Goal: Find specific page/section: Find specific page/section

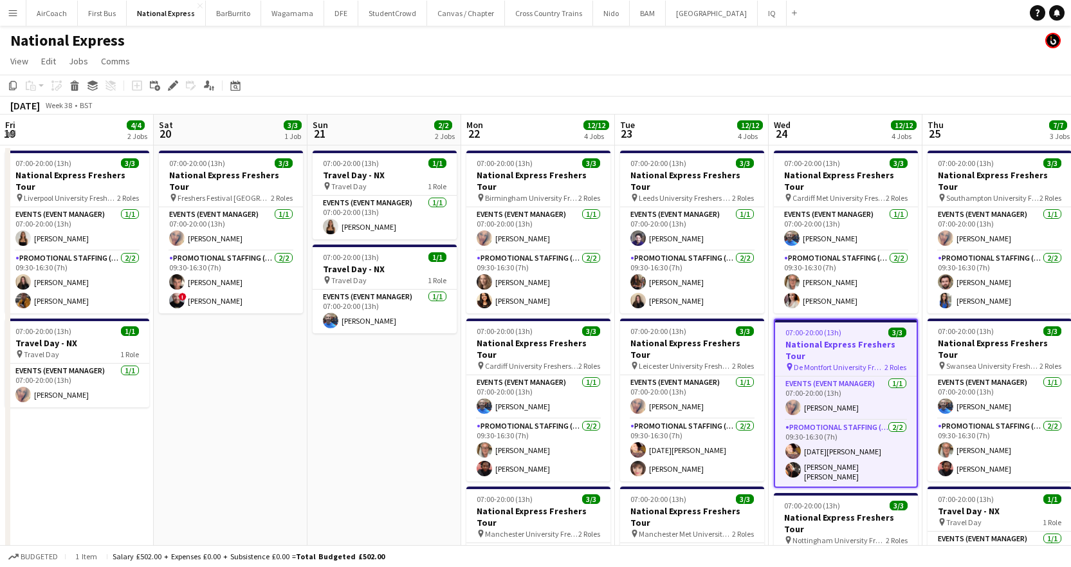
scroll to position [0, 410]
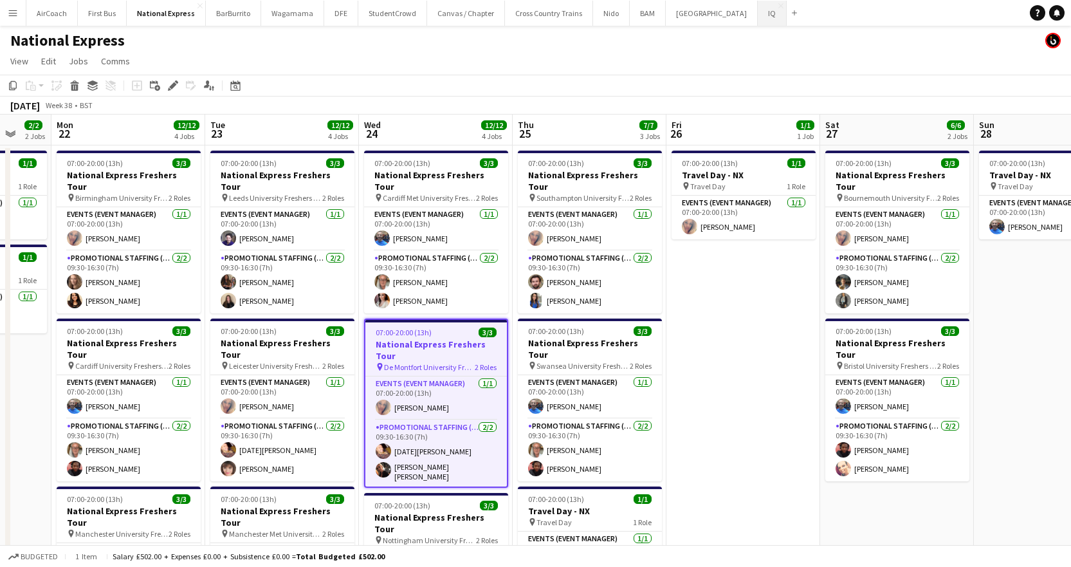
click at [758, 17] on button "IQ Close" at bounding box center [772, 13] width 29 height 25
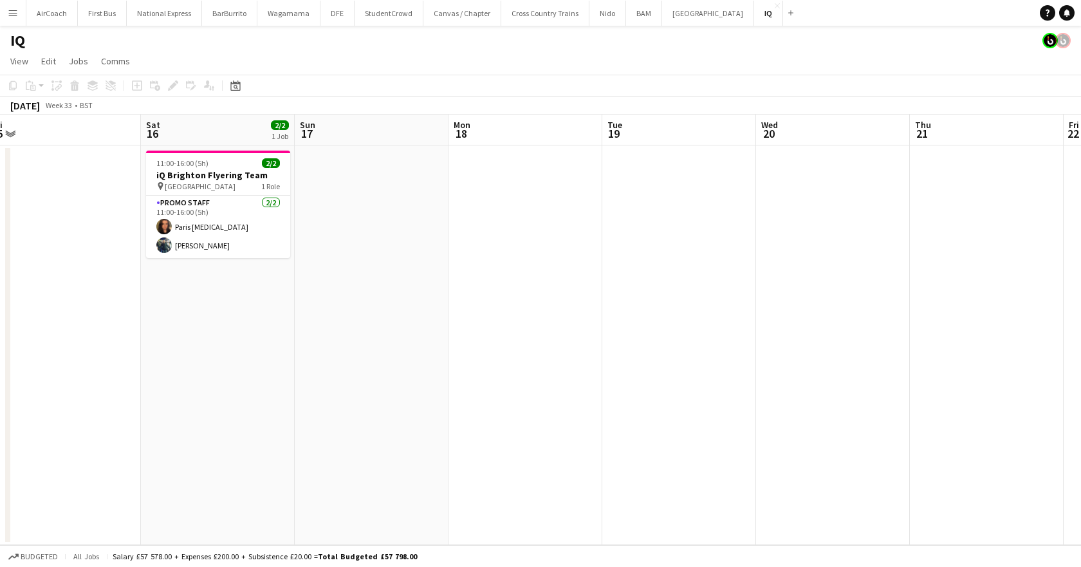
scroll to position [0, 480]
drag, startPoint x: 926, startPoint y: 130, endPoint x: 139, endPoint y: 126, distance: 787.3
click at [139, 126] on app-calendar-viewport "Tue 12 Wed 13 Thu 14 Fri 15 Sat 16 2/2 1 Job Sun 17 Mon 18 Tue 19 Wed 20 Thu 21…" at bounding box center [540, 329] width 1081 height 430
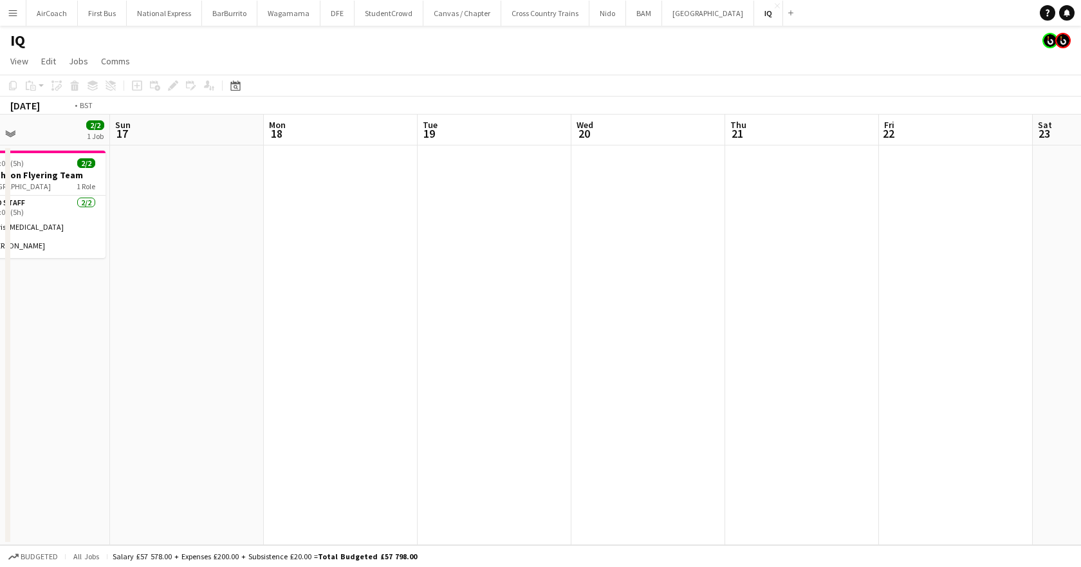
scroll to position [0, 504]
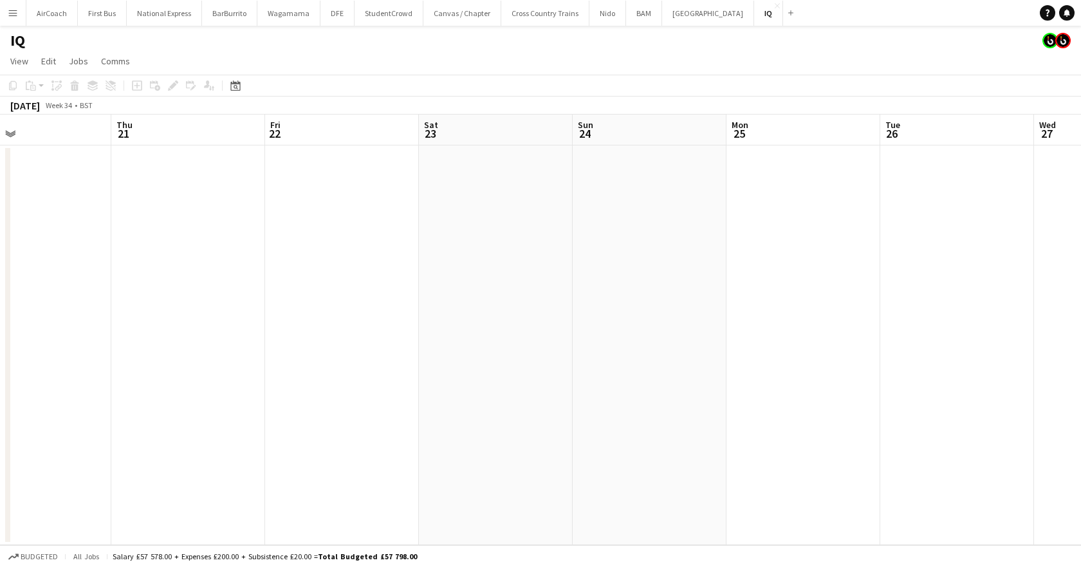
drag, startPoint x: 762, startPoint y: 131, endPoint x: -315, endPoint y: 165, distance: 1076.6
click at [0, 165] on html "Menu Boards Boards Boards All jobs Status Workforce Workforce My Workforce Recr…" at bounding box center [540, 283] width 1081 height 567
click at [233, 89] on icon "Date picker" at bounding box center [235, 85] width 10 height 10
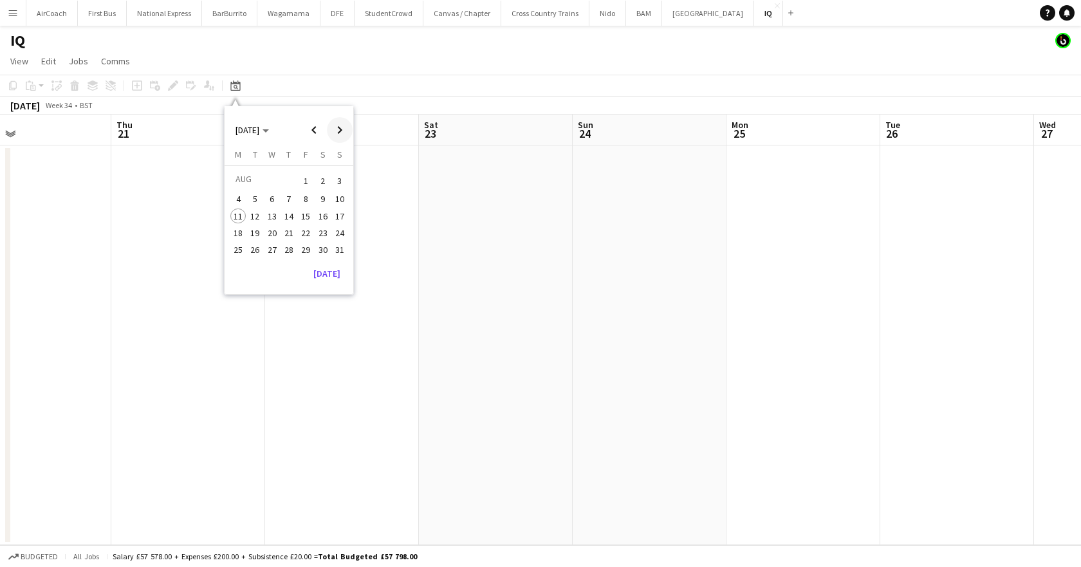
click at [336, 130] on span "Next month" at bounding box center [340, 130] width 26 height 26
click at [308, 231] on span "19" at bounding box center [305, 229] width 15 height 15
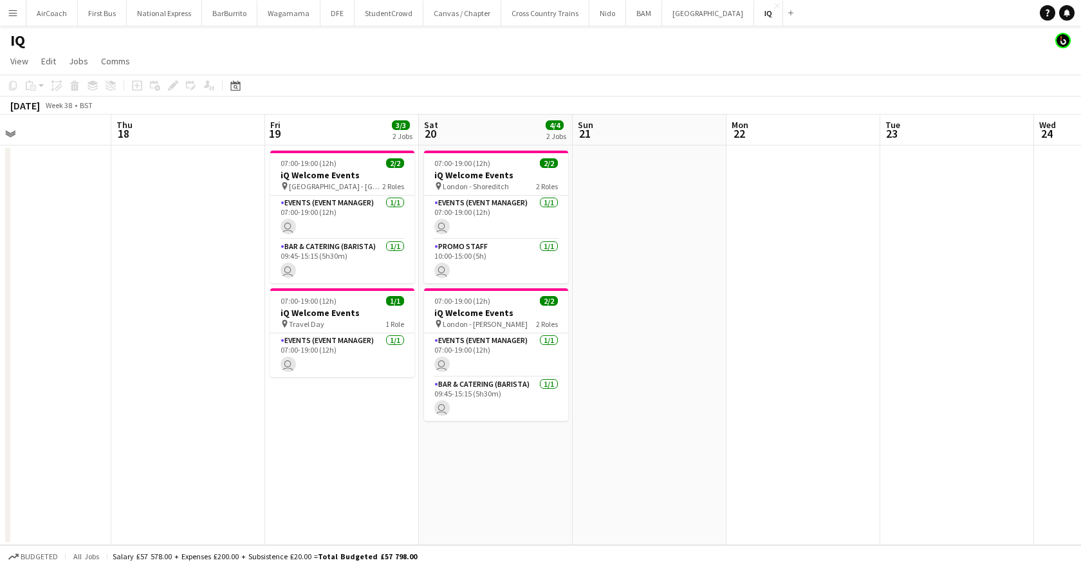
scroll to position [0, 443]
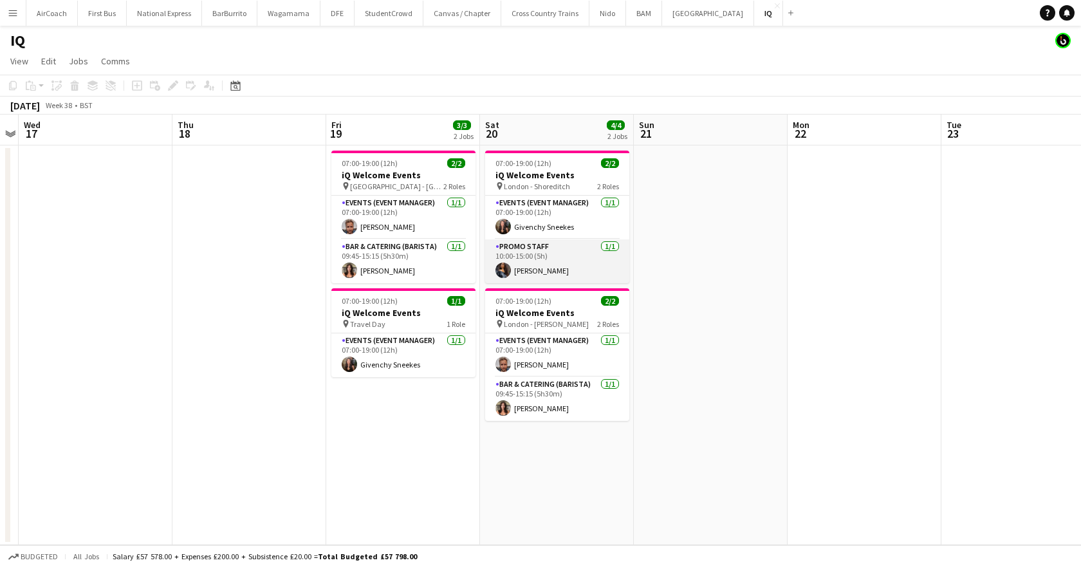
click at [545, 274] on app-card-role "Promo Staff [DATE] 10:00-15:00 (5h) [PERSON_NAME]" at bounding box center [557, 261] width 144 height 44
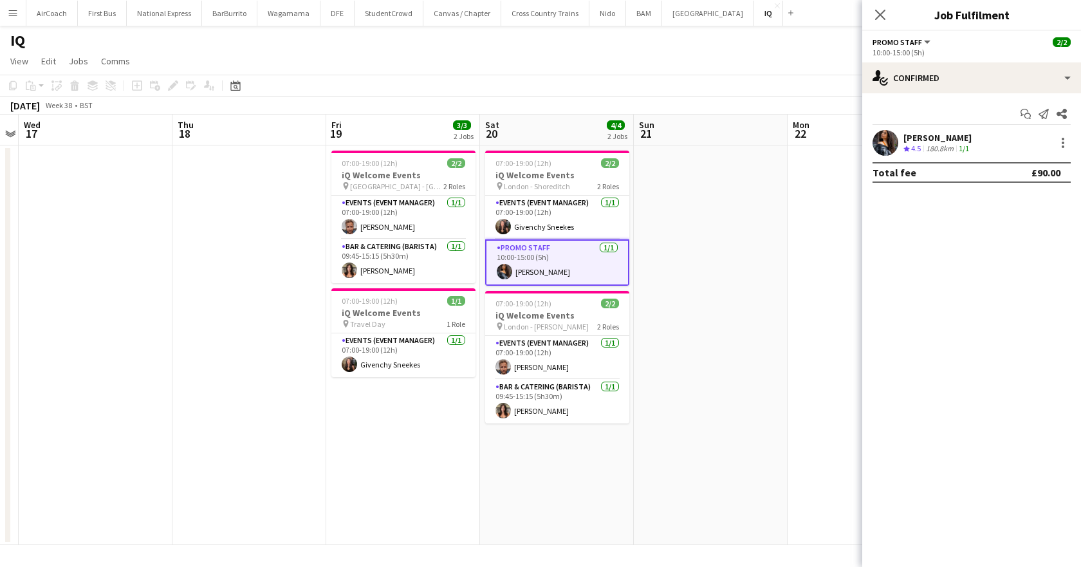
click at [943, 140] on div "[PERSON_NAME]" at bounding box center [937, 138] width 68 height 12
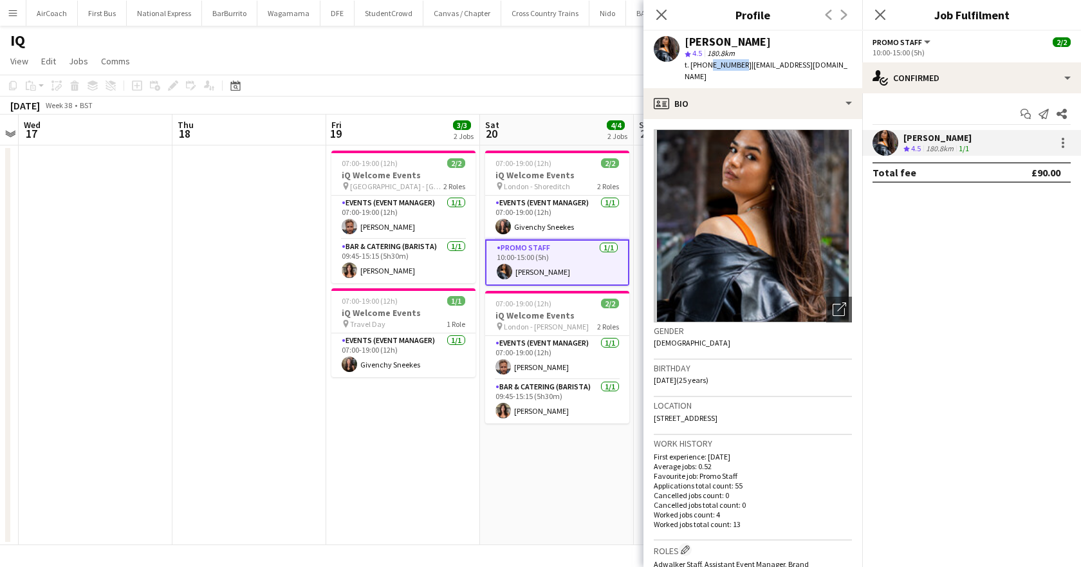
drag, startPoint x: 738, startPoint y: 67, endPoint x: 706, endPoint y: 70, distance: 31.7
click at [706, 70] on div "t. [PHONE_NUMBER] | [EMAIL_ADDRESS][DOMAIN_NAME]" at bounding box center [767, 70] width 167 height 23
drag, startPoint x: 742, startPoint y: 64, endPoint x: 693, endPoint y: 73, distance: 49.1
click at [693, 73] on div "[PERSON_NAME] star 4.5 180.8km t. [PHONE_NUMBER] | [EMAIL_ADDRESS][DOMAIN_NAME]" at bounding box center [752, 59] width 219 height 57
copy span "447896127405"
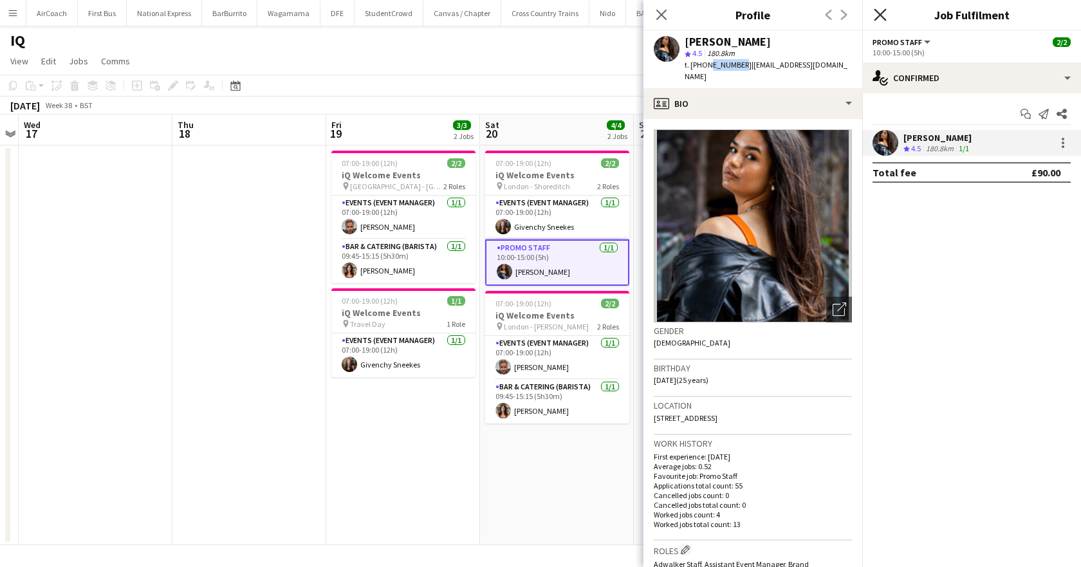
click at [880, 16] on icon "Close pop-in" at bounding box center [879, 14] width 12 height 12
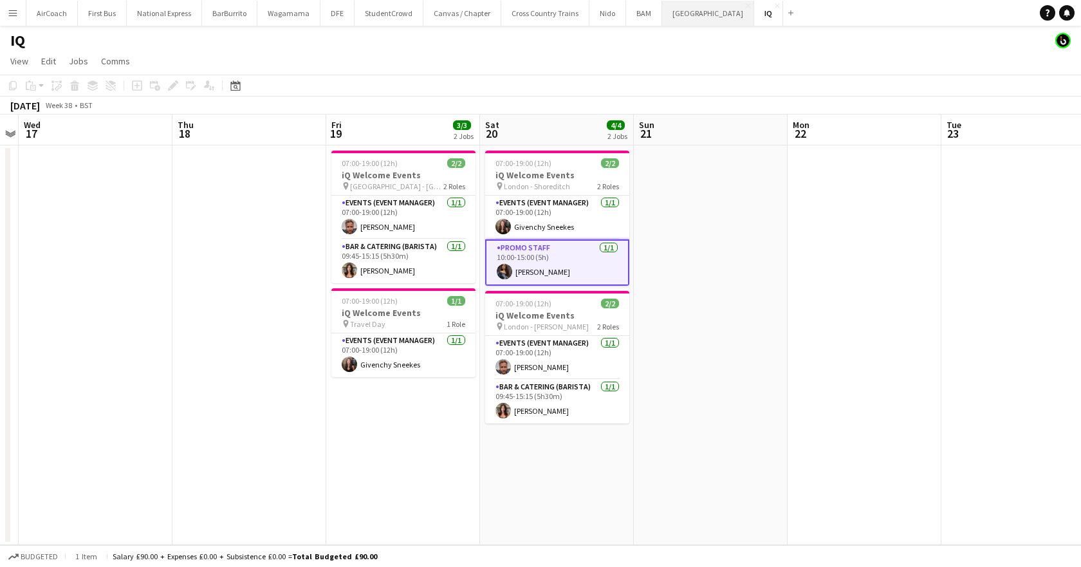
click at [666, 14] on button "[GEOGRAPHIC_DATA]" at bounding box center [708, 13] width 92 height 25
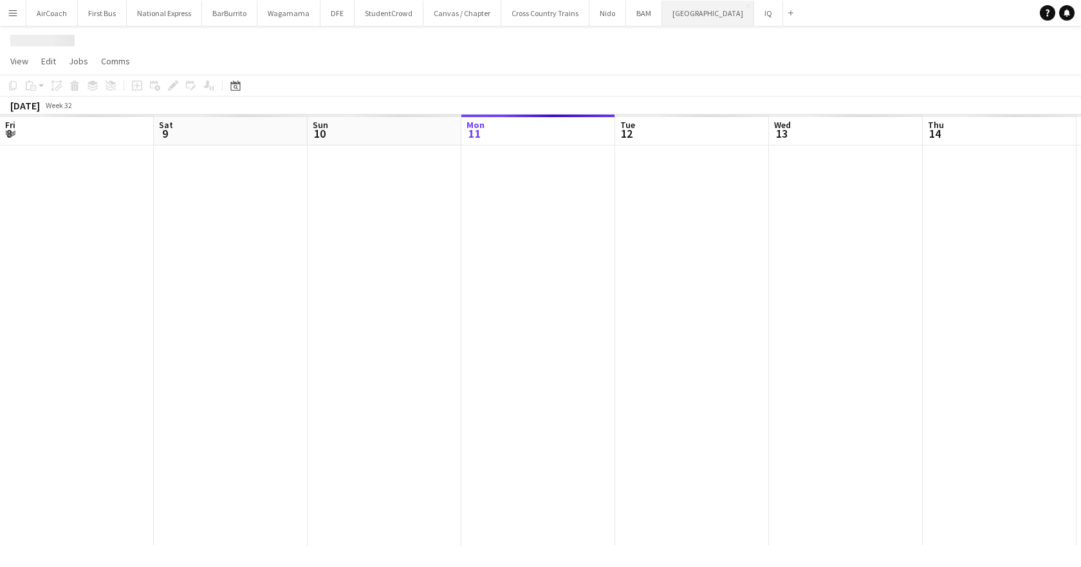
scroll to position [0, 307]
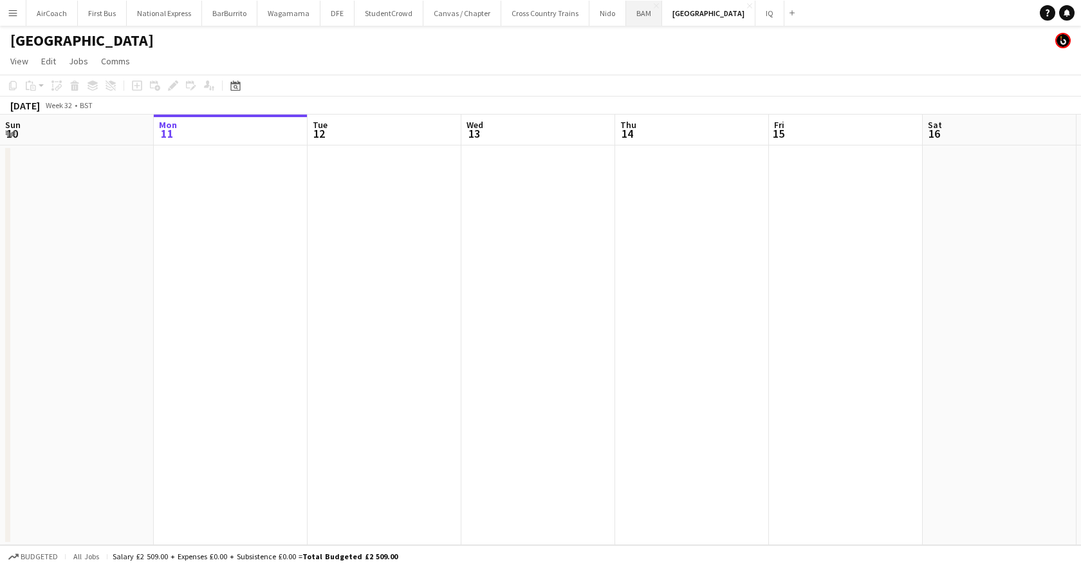
click at [637, 14] on button "BAM Close" at bounding box center [644, 13] width 36 height 25
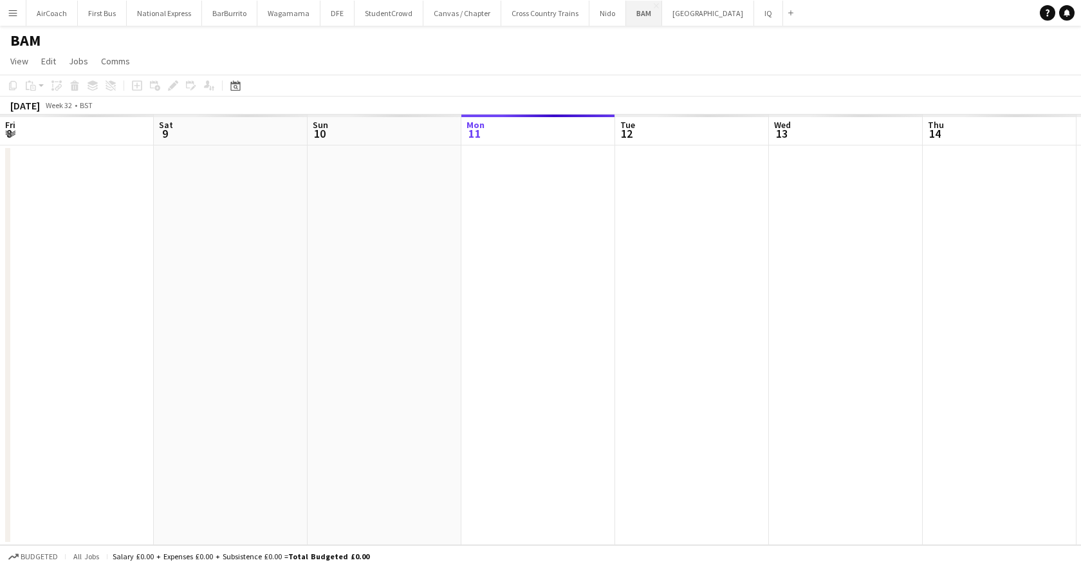
scroll to position [0, 307]
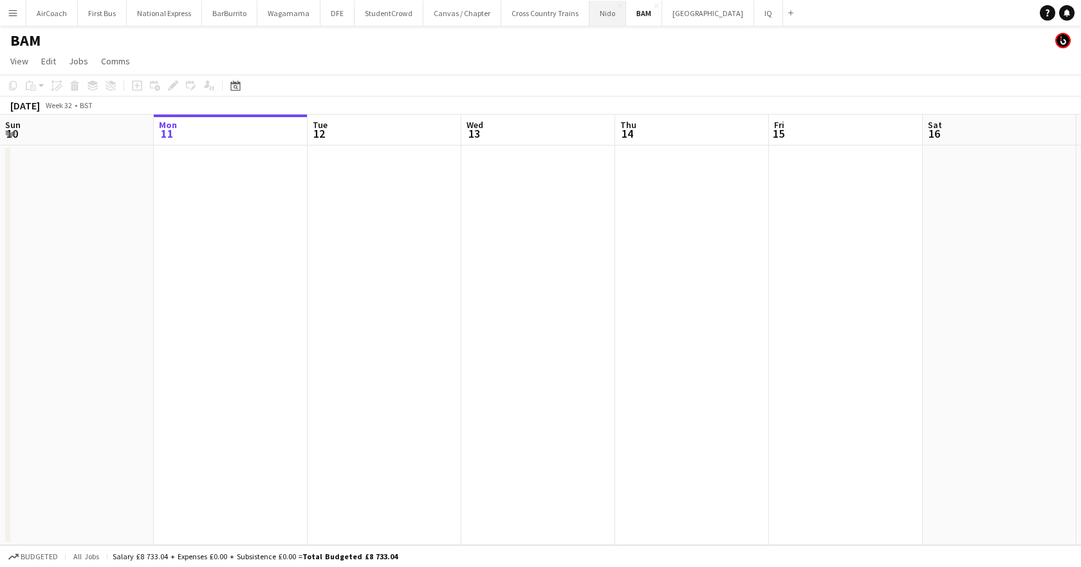
click at [605, 14] on button "Nido Close" at bounding box center [607, 13] width 37 height 25
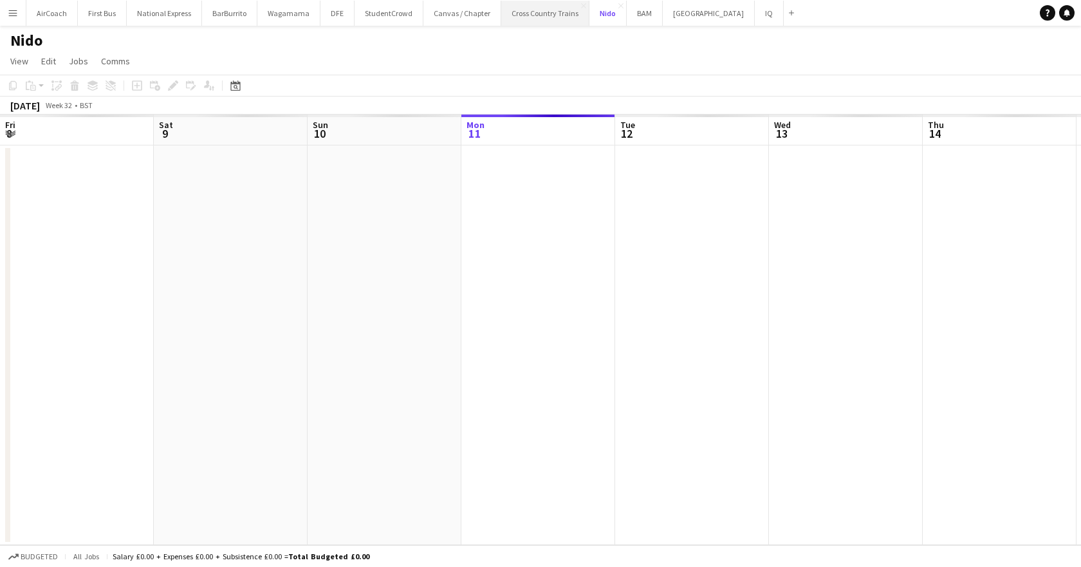
scroll to position [0, 307]
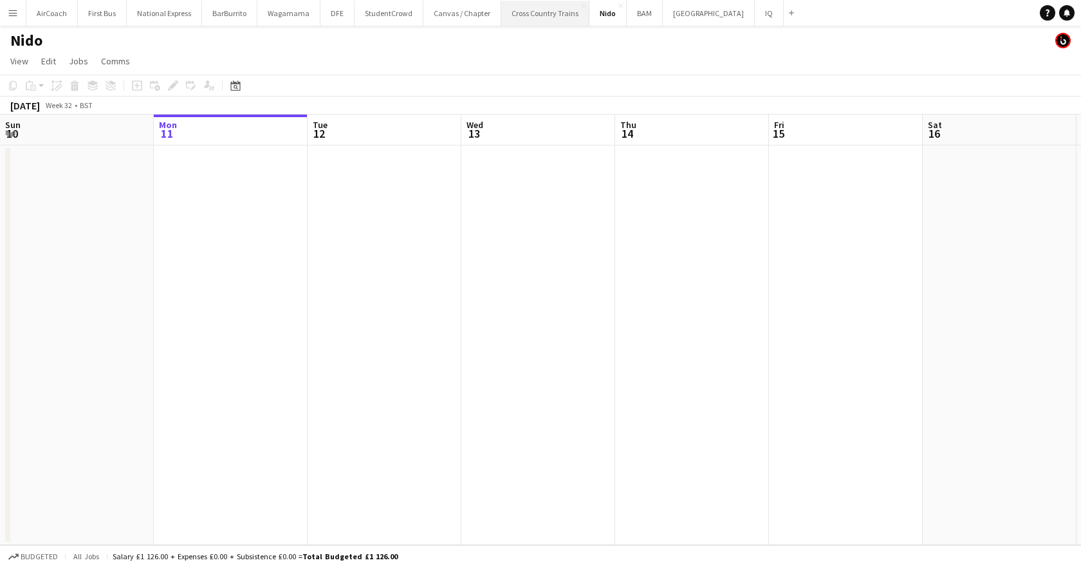
click at [533, 9] on button "Cross Country Trains Close" at bounding box center [545, 13] width 88 height 25
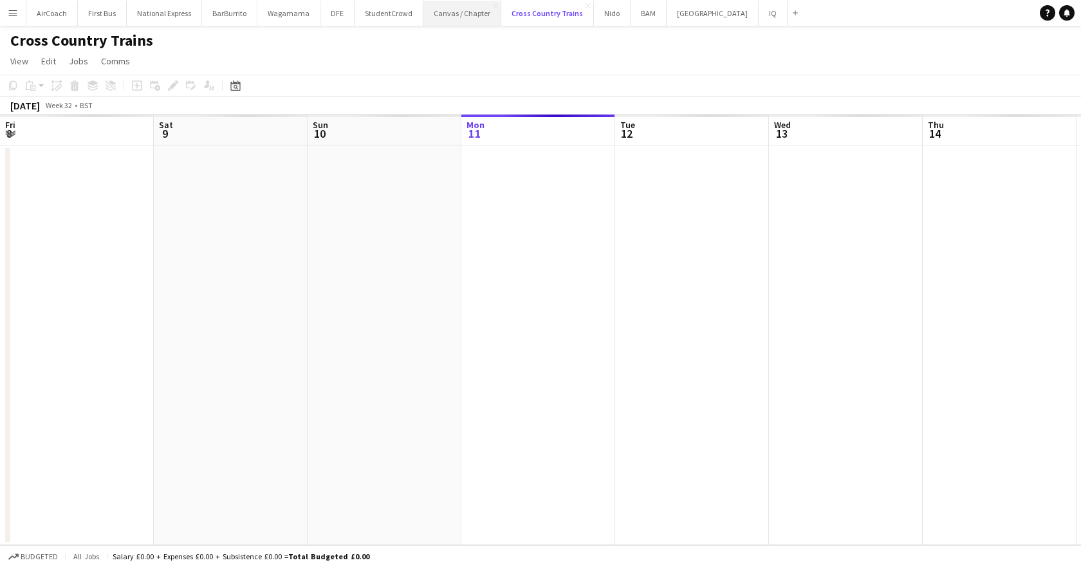
scroll to position [0, 307]
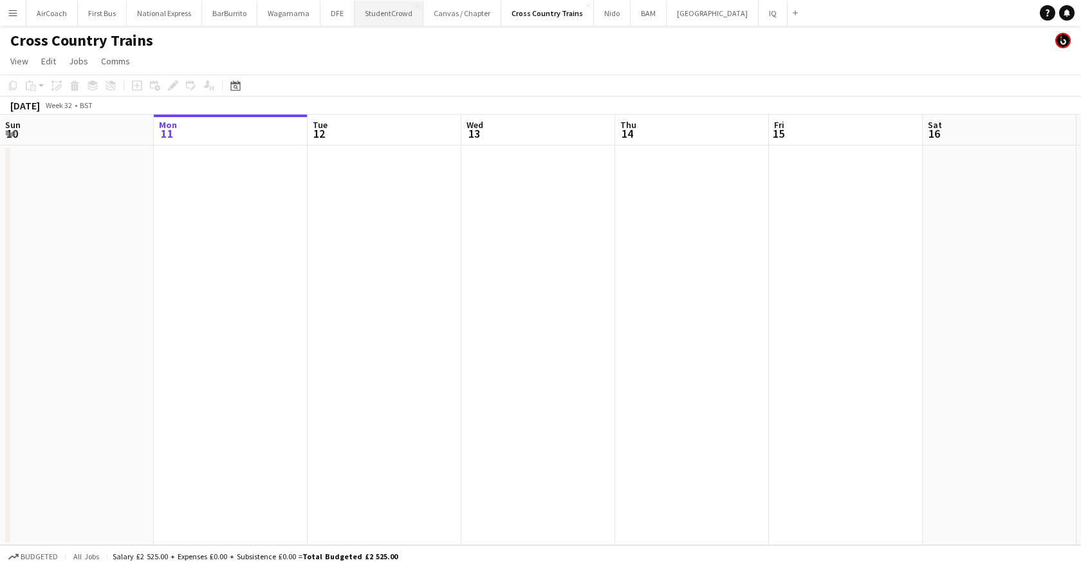
click at [364, 11] on button "StudentCrowd Close" at bounding box center [388, 13] width 69 height 25
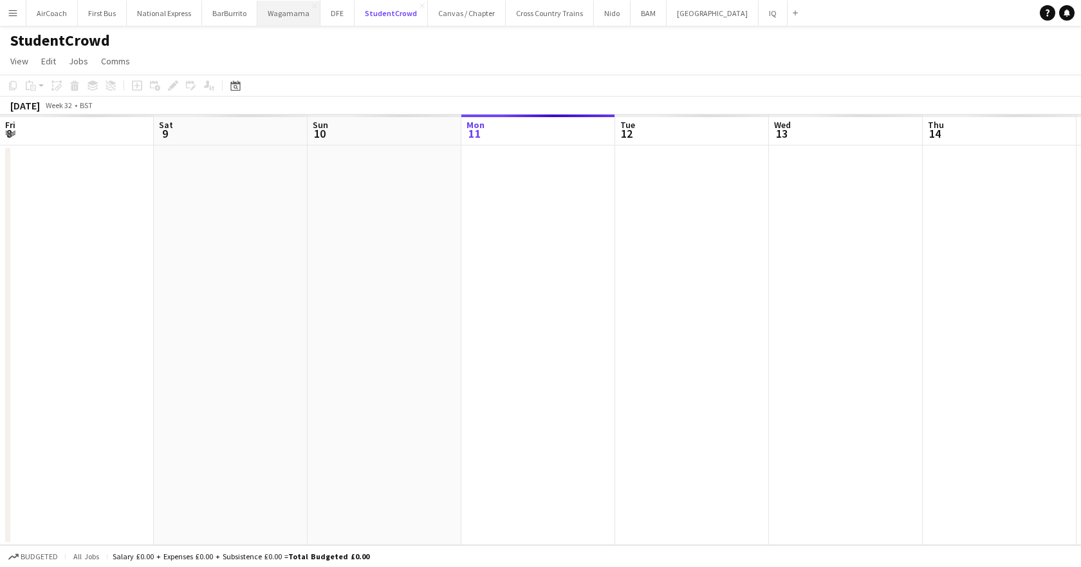
scroll to position [0, 307]
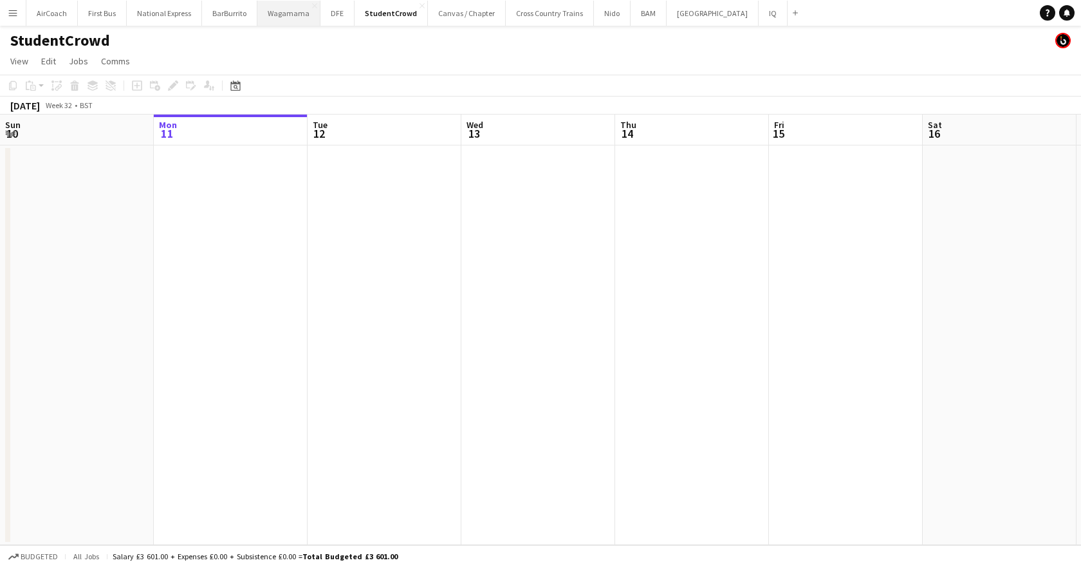
click at [291, 17] on button "Wagamama Close" at bounding box center [288, 13] width 63 height 25
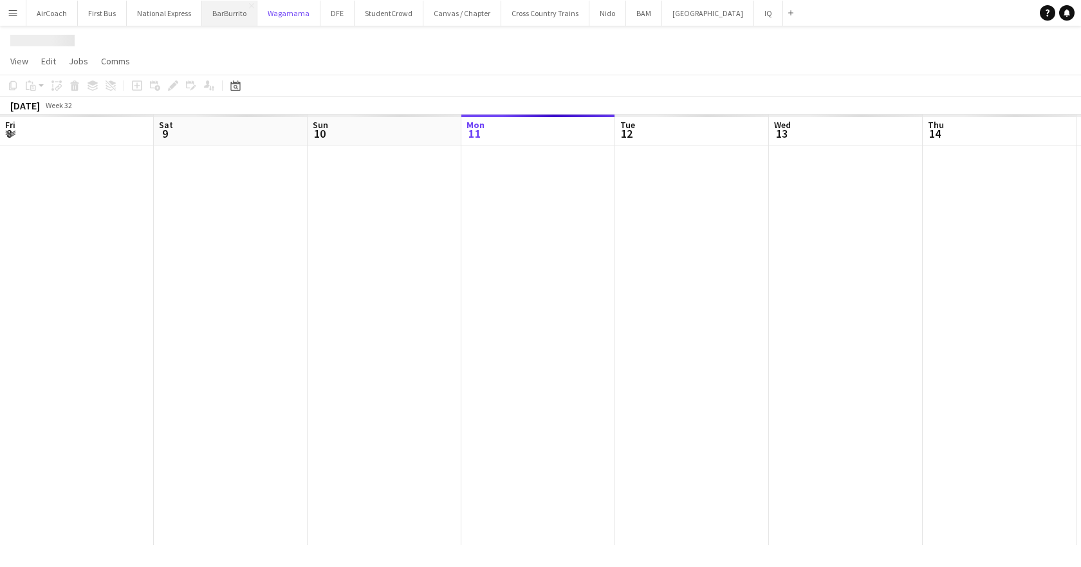
scroll to position [0, 307]
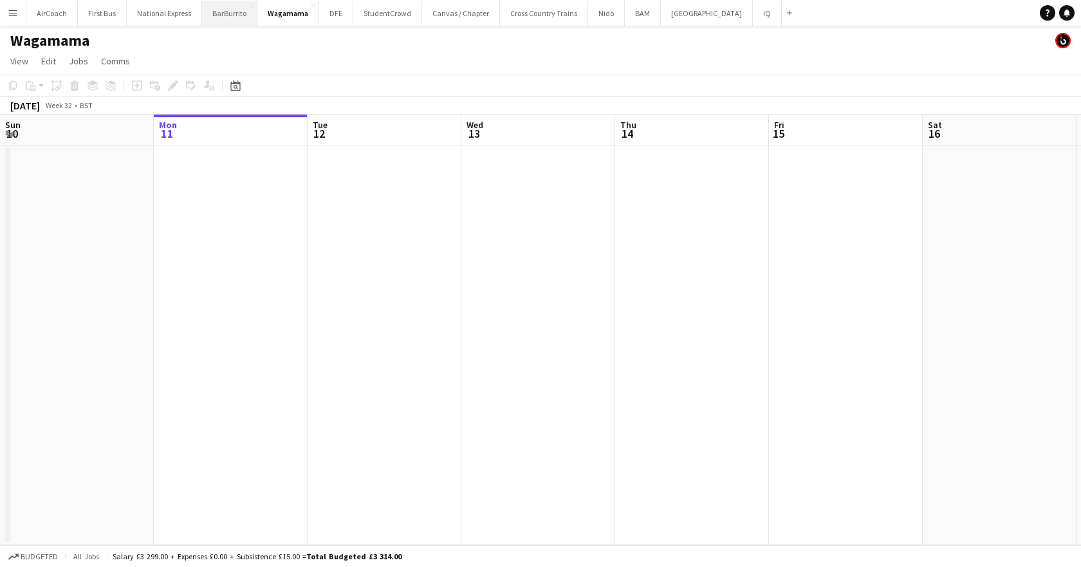
click at [210, 16] on button "BarBurrito Close" at bounding box center [229, 13] width 55 height 25
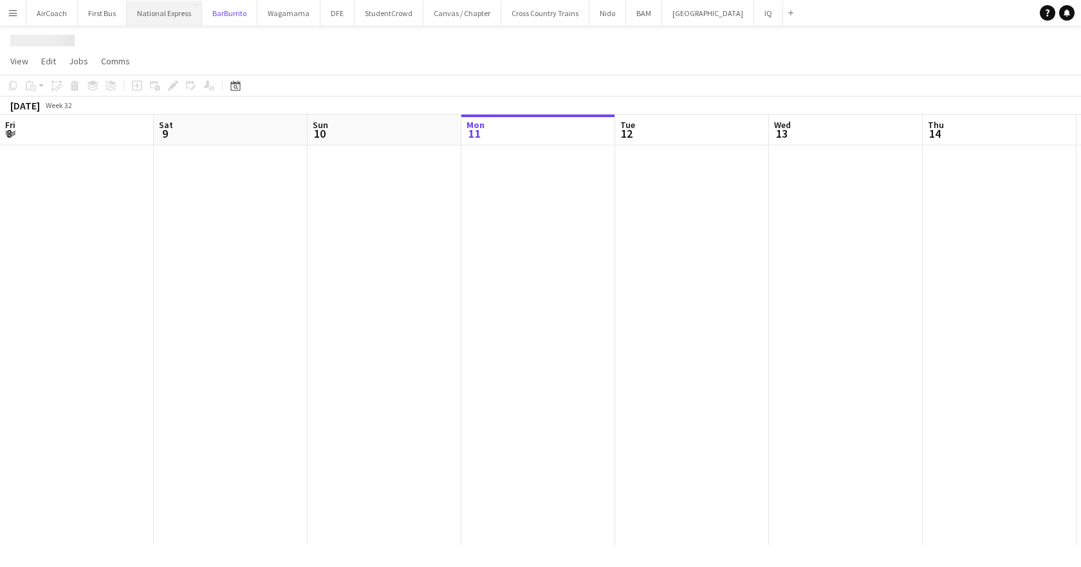
scroll to position [0, 307]
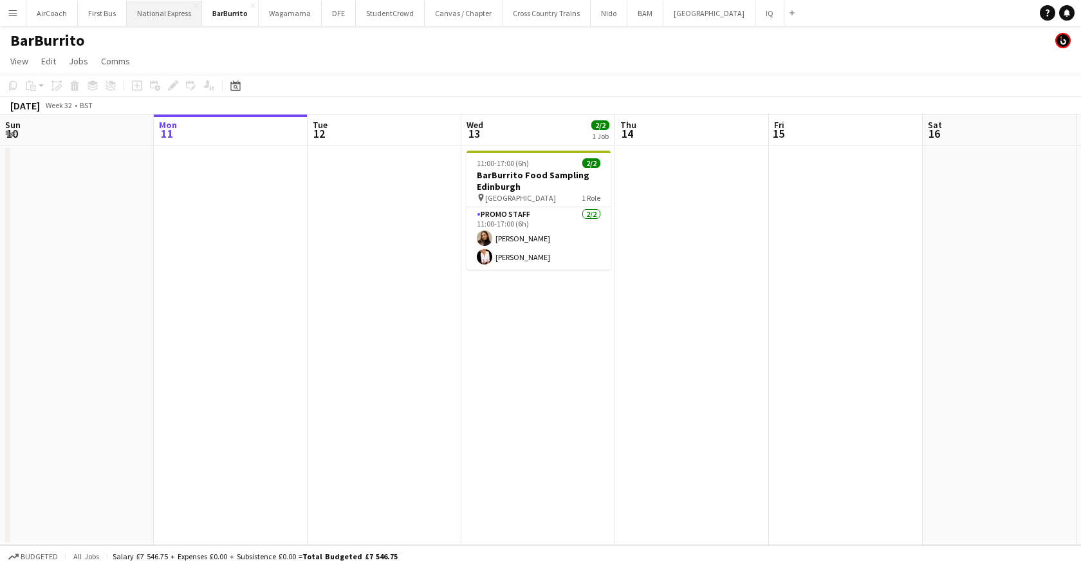
click at [163, 10] on button "National Express Close" at bounding box center [164, 13] width 75 height 25
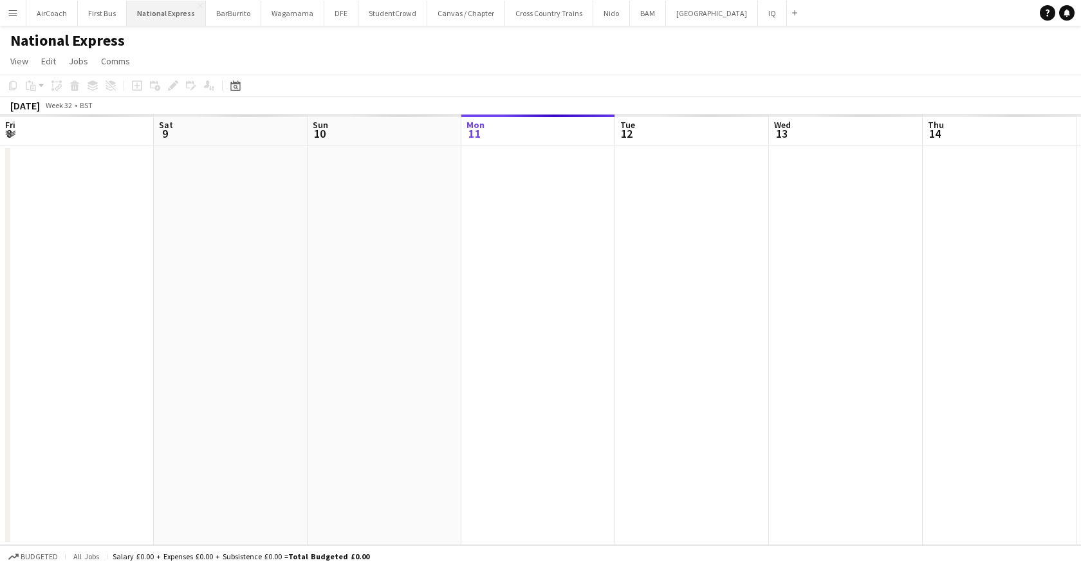
scroll to position [0, 307]
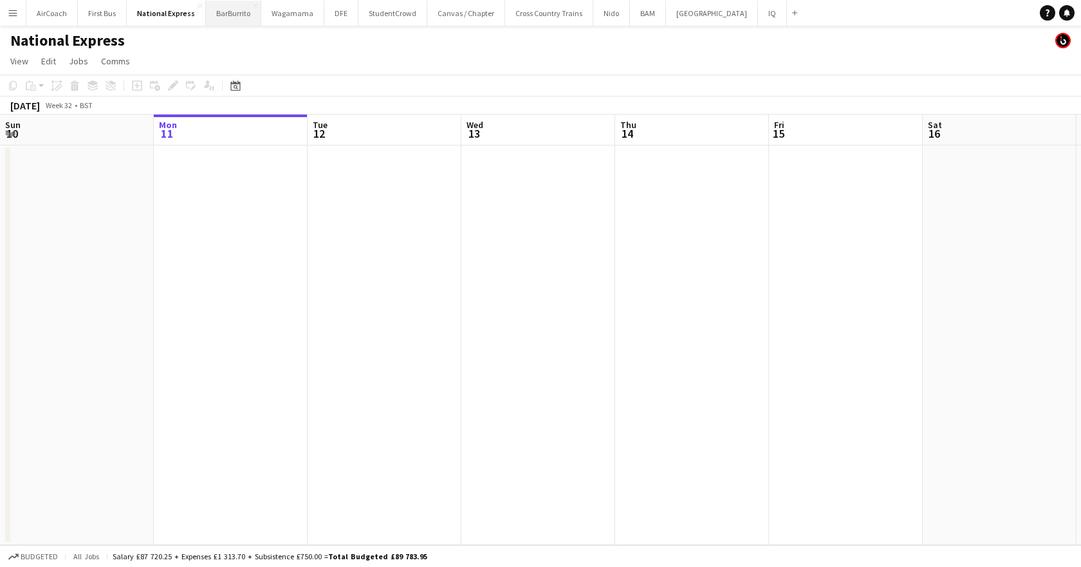
click at [227, 3] on button "BarBurrito Close" at bounding box center [233, 13] width 55 height 25
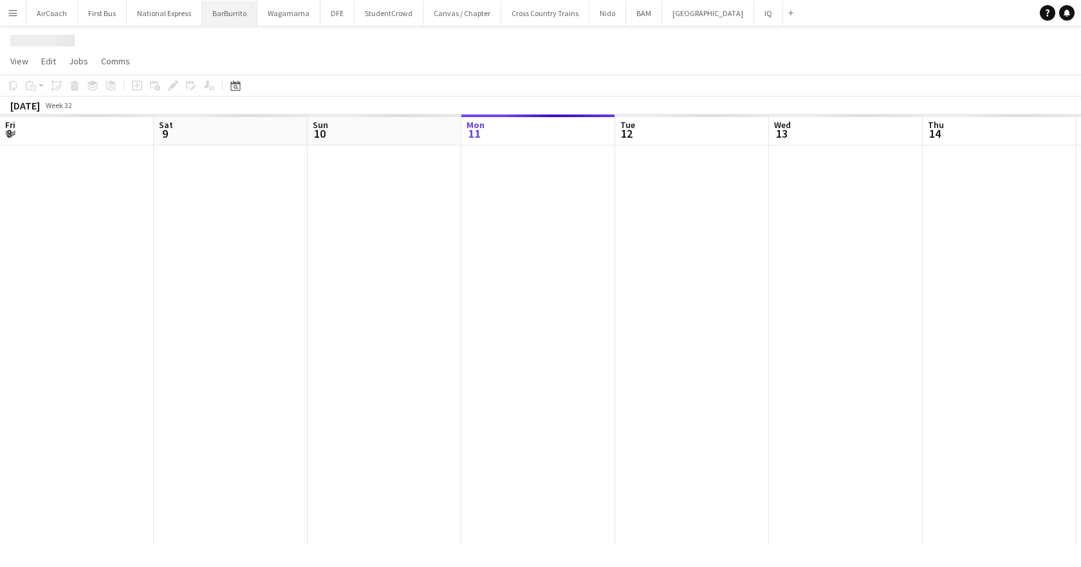
scroll to position [0, 307]
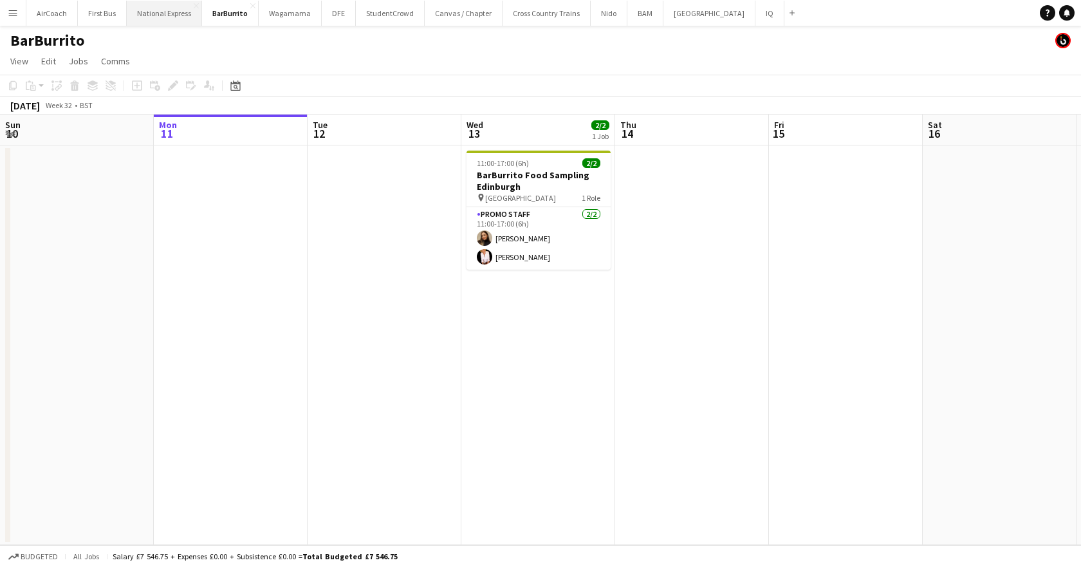
click at [147, 14] on button "National Express Close" at bounding box center [164, 13] width 75 height 25
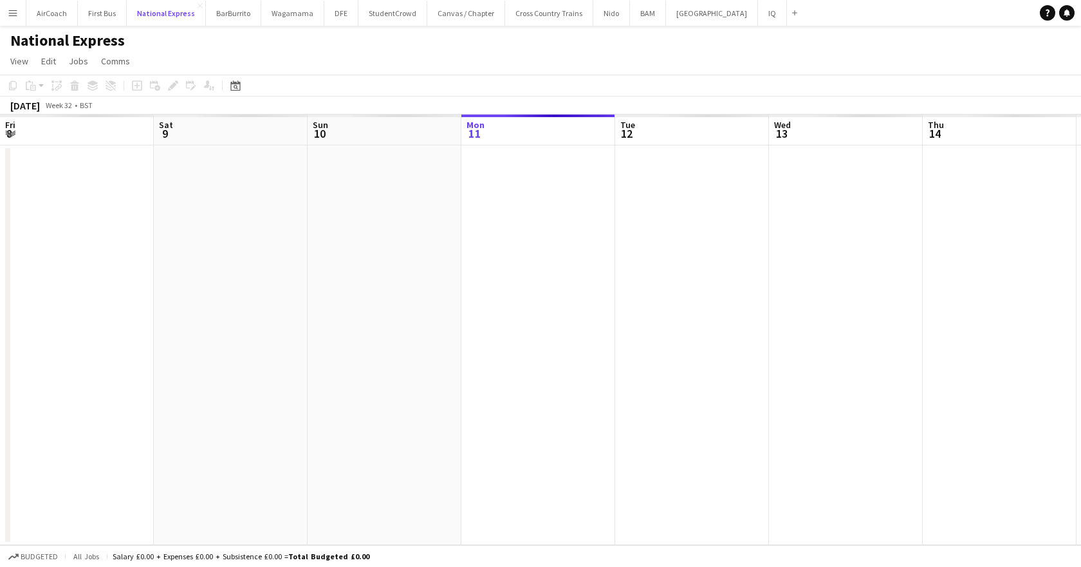
scroll to position [0, 307]
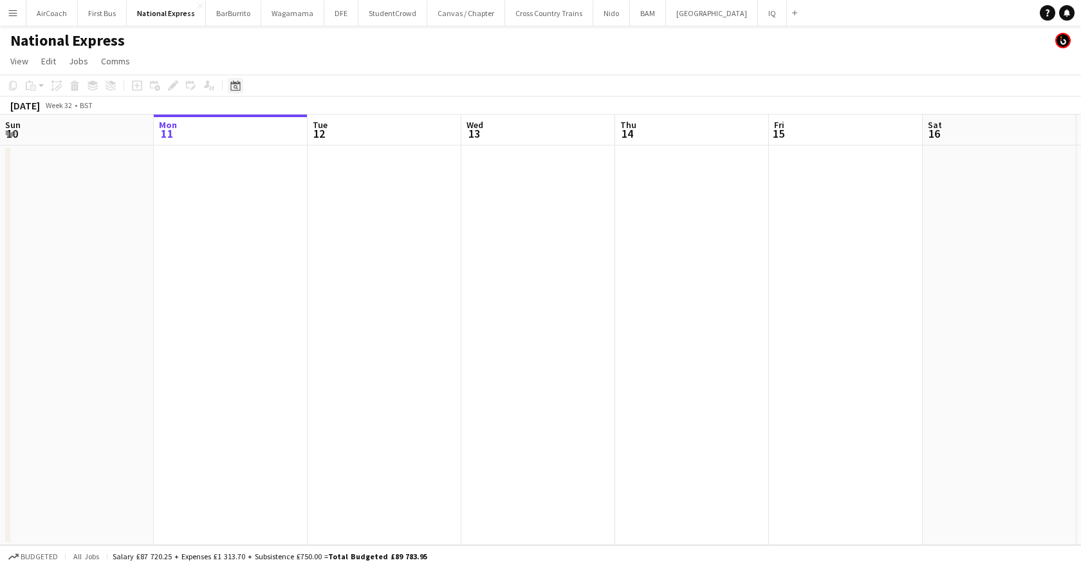
click at [230, 89] on icon "Date picker" at bounding box center [235, 85] width 10 height 10
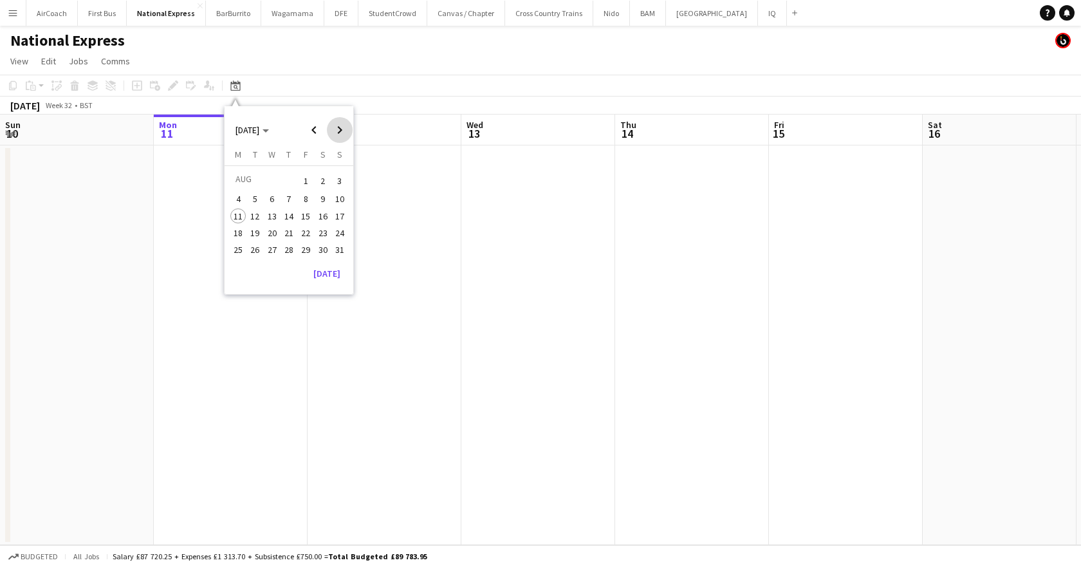
click at [334, 135] on span "Next month" at bounding box center [340, 130] width 26 height 26
click at [303, 233] on span "19" at bounding box center [305, 229] width 15 height 15
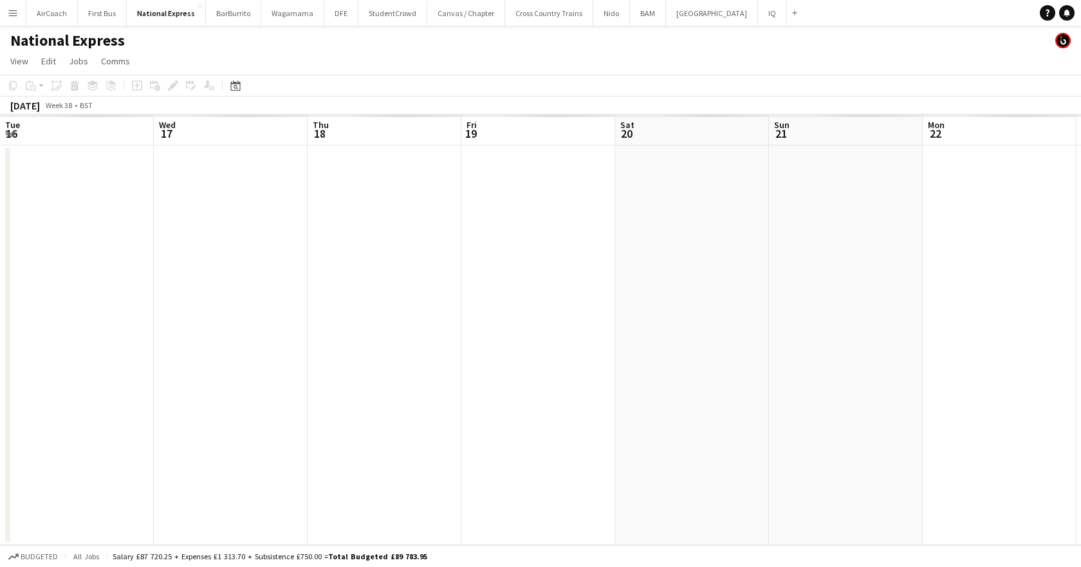
scroll to position [0, 443]
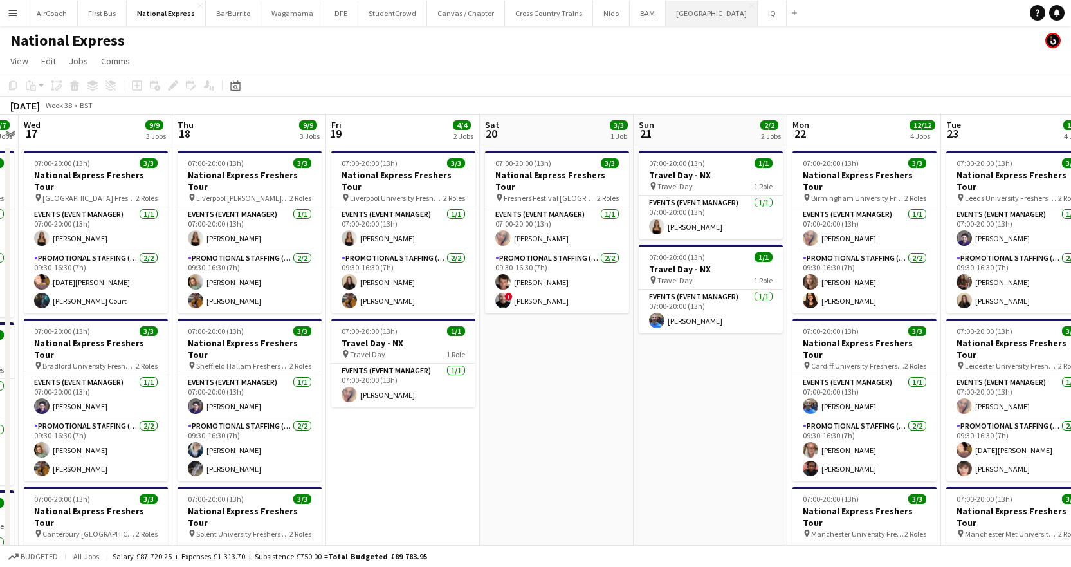
click at [687, 18] on button "[GEOGRAPHIC_DATA]" at bounding box center [712, 13] width 92 height 25
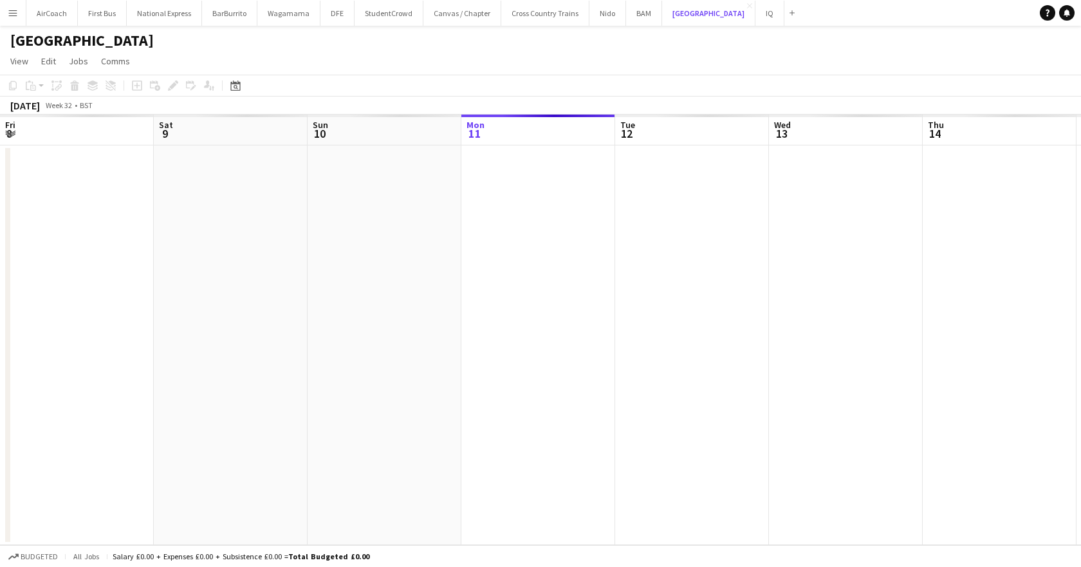
scroll to position [0, 307]
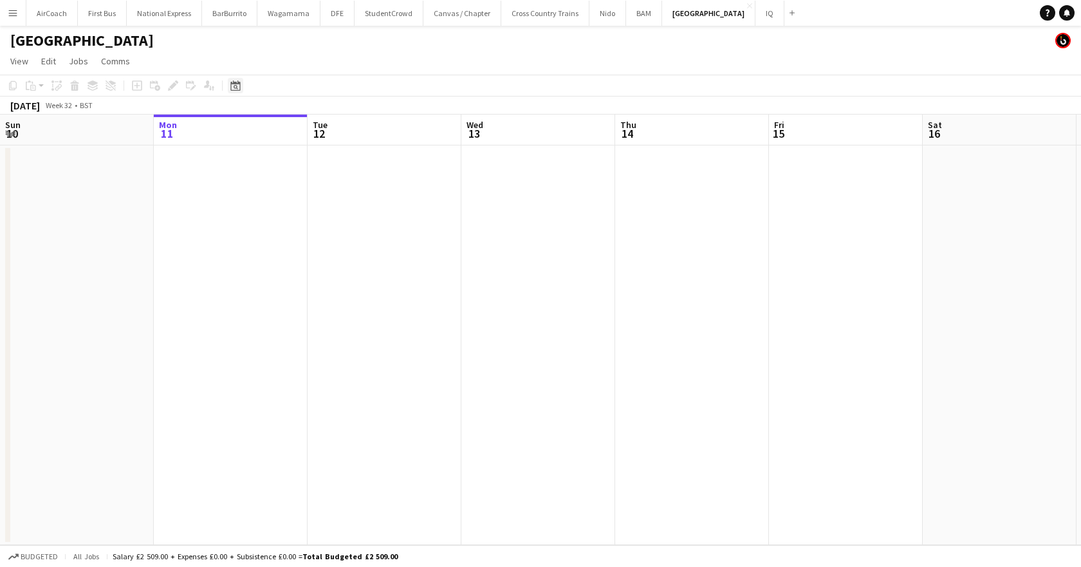
click at [230, 88] on icon "Date picker" at bounding box center [235, 85] width 10 height 10
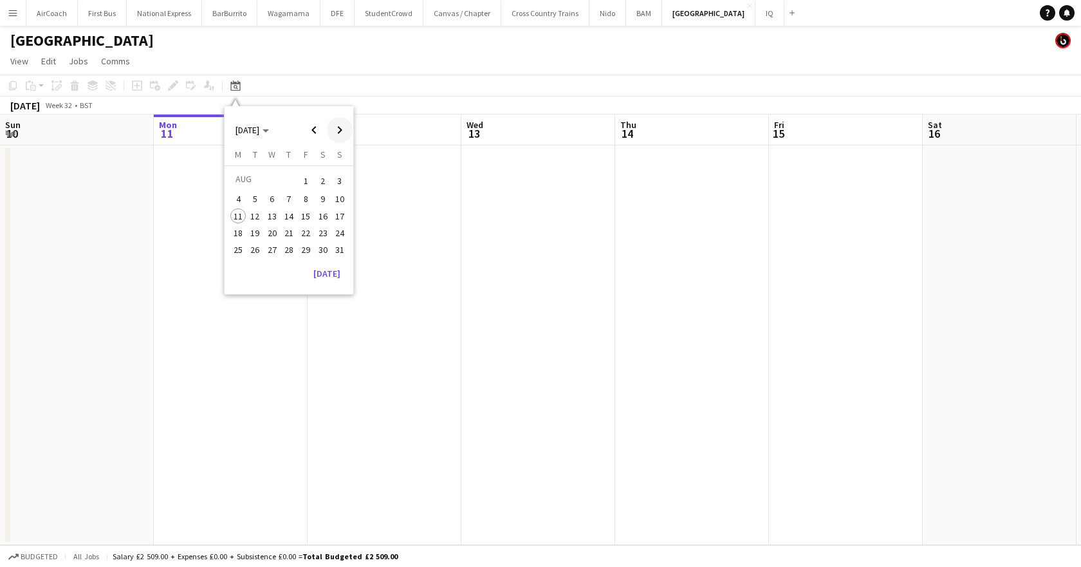
click at [340, 132] on span "Next month" at bounding box center [340, 130] width 26 height 26
click at [299, 235] on button "19" at bounding box center [305, 229] width 17 height 17
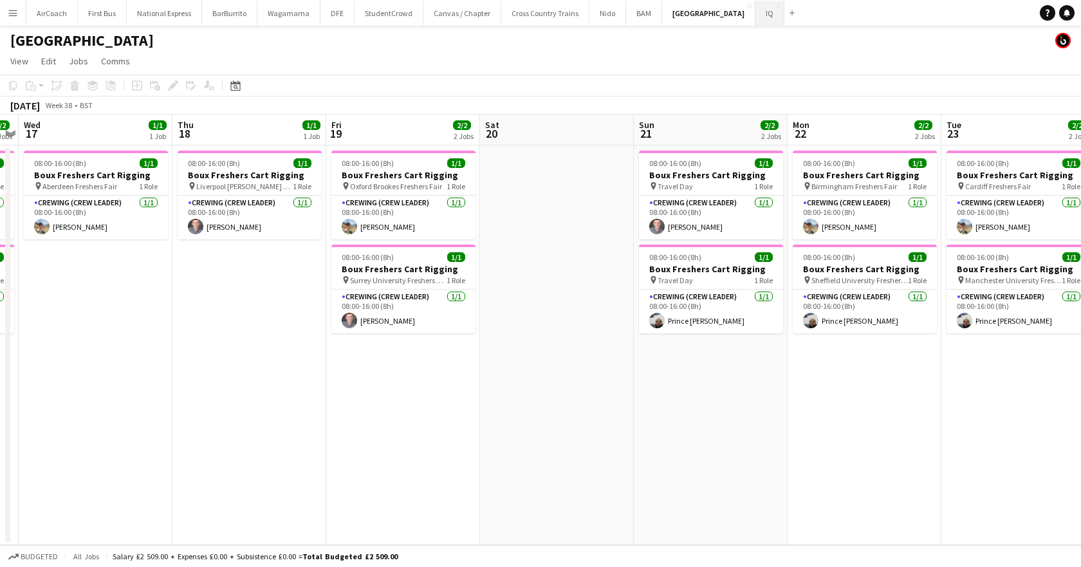
click at [755, 21] on button "IQ Close" at bounding box center [769, 13] width 29 height 25
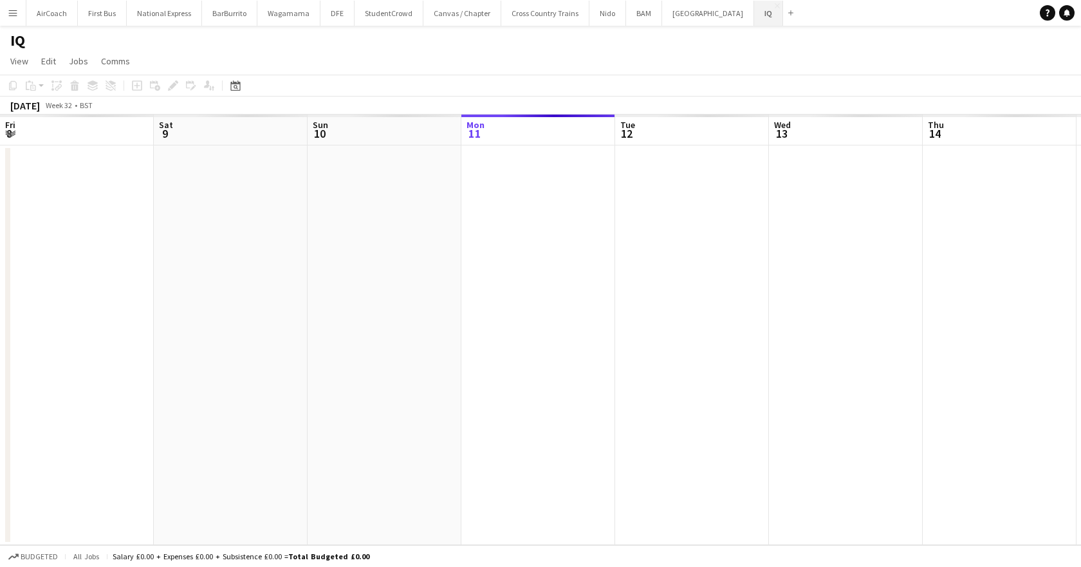
scroll to position [0, 307]
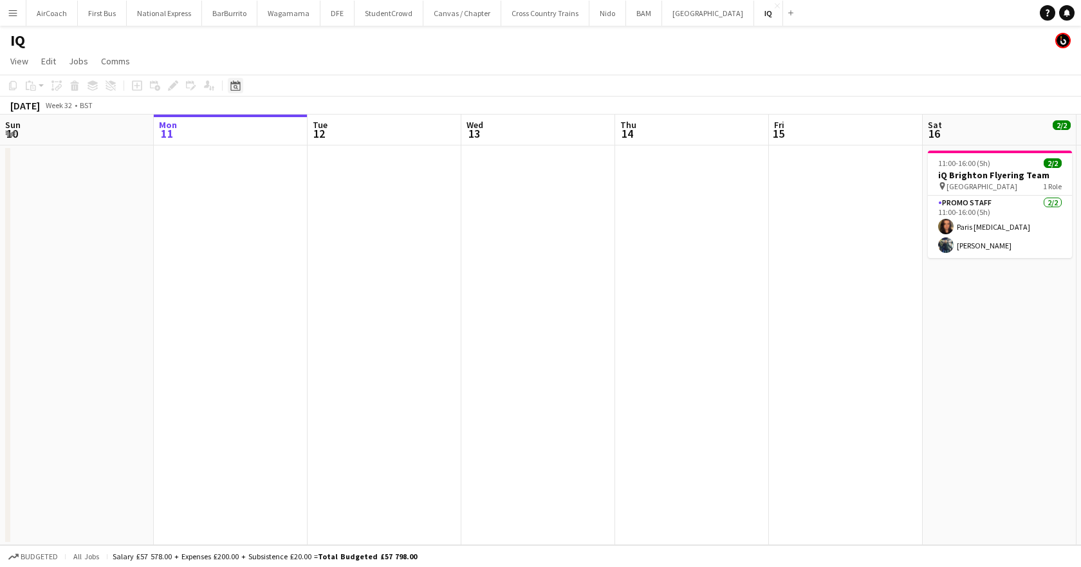
click at [232, 87] on icon "Date picker" at bounding box center [235, 85] width 10 height 10
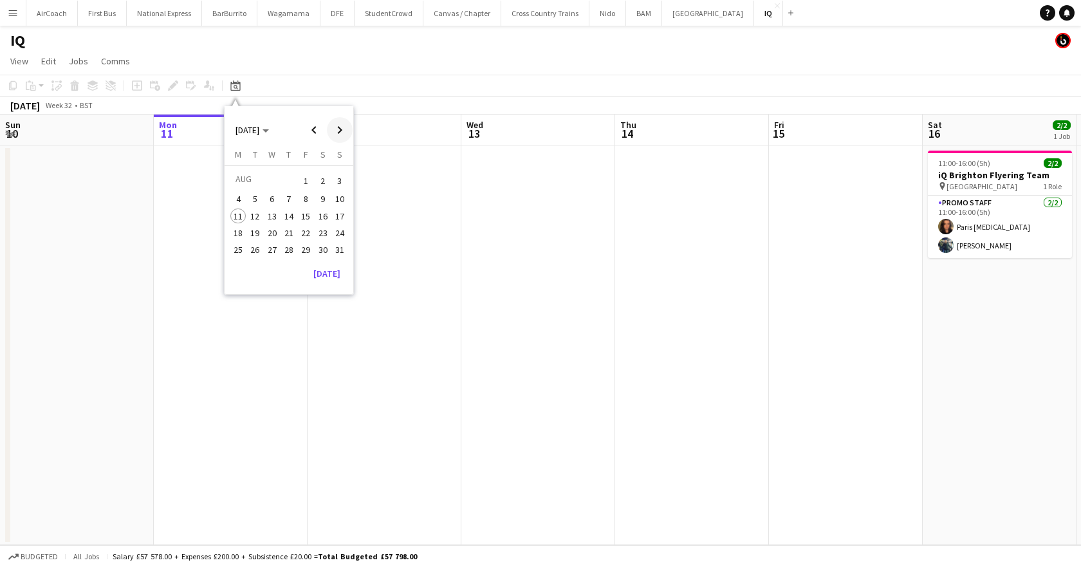
click at [343, 138] on span "Next month" at bounding box center [340, 130] width 26 height 26
click at [304, 231] on span "19" at bounding box center [305, 229] width 15 height 15
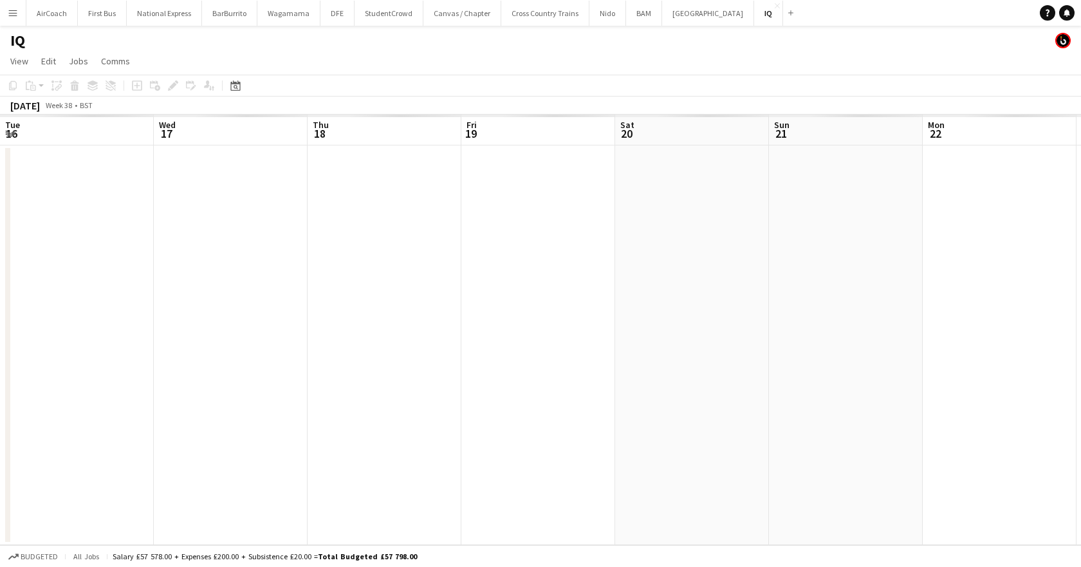
scroll to position [0, 443]
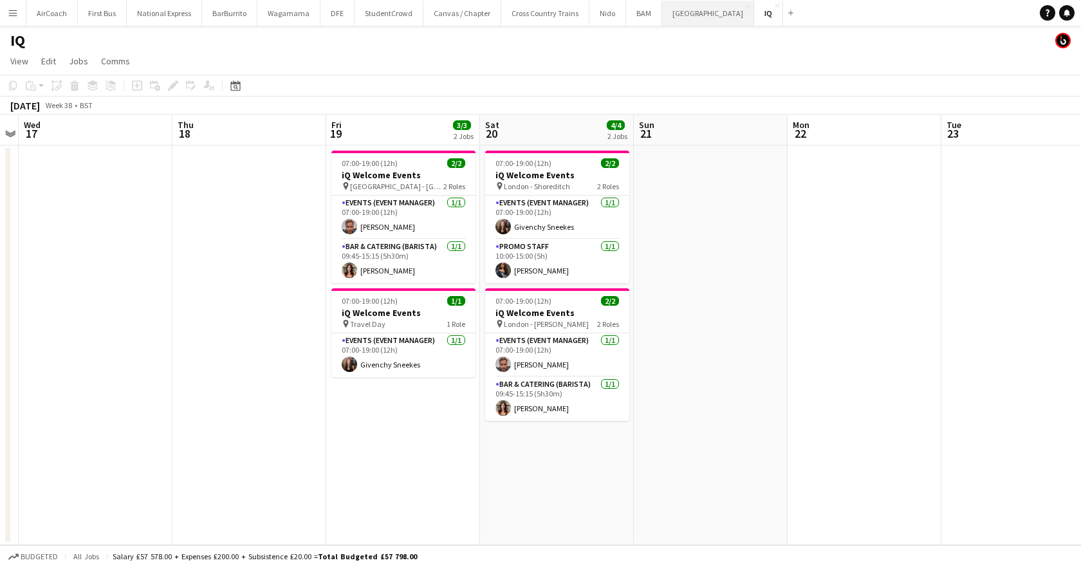
click at [670, 19] on button "[GEOGRAPHIC_DATA]" at bounding box center [708, 13] width 92 height 25
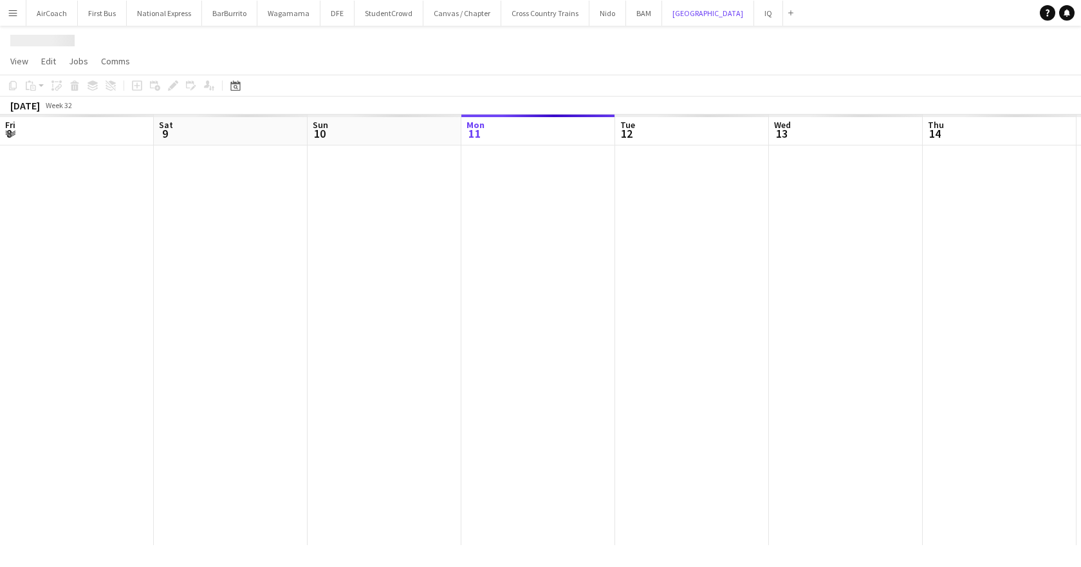
scroll to position [0, 307]
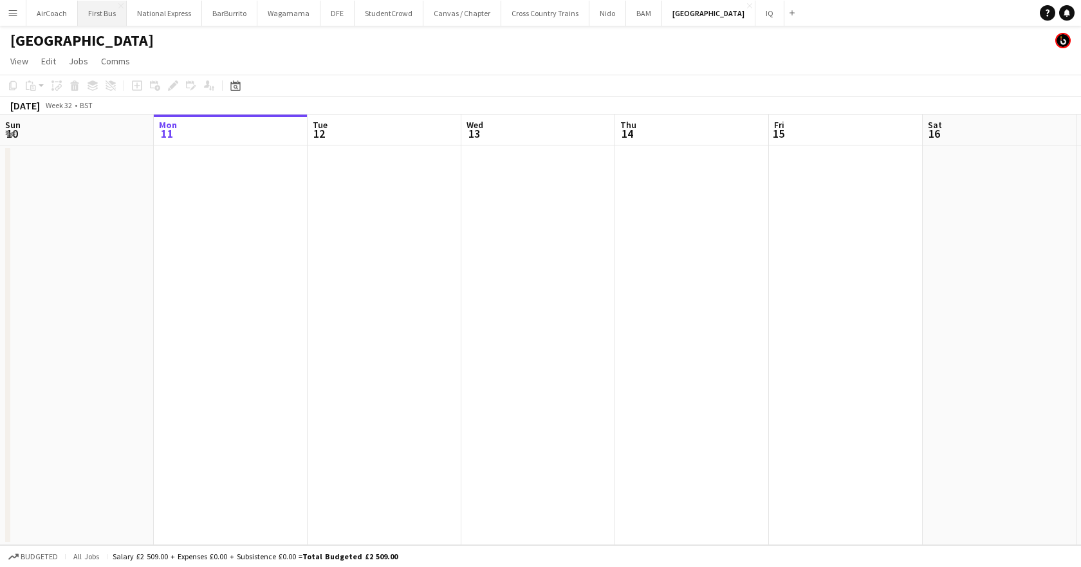
click at [105, 17] on button "First Bus Close" at bounding box center [102, 13] width 49 height 25
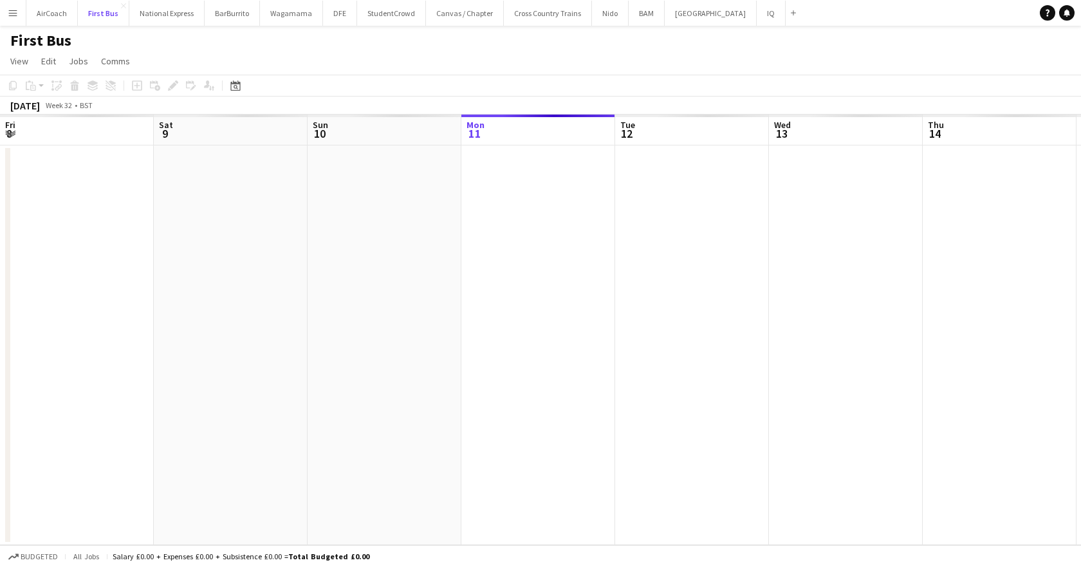
scroll to position [0, 307]
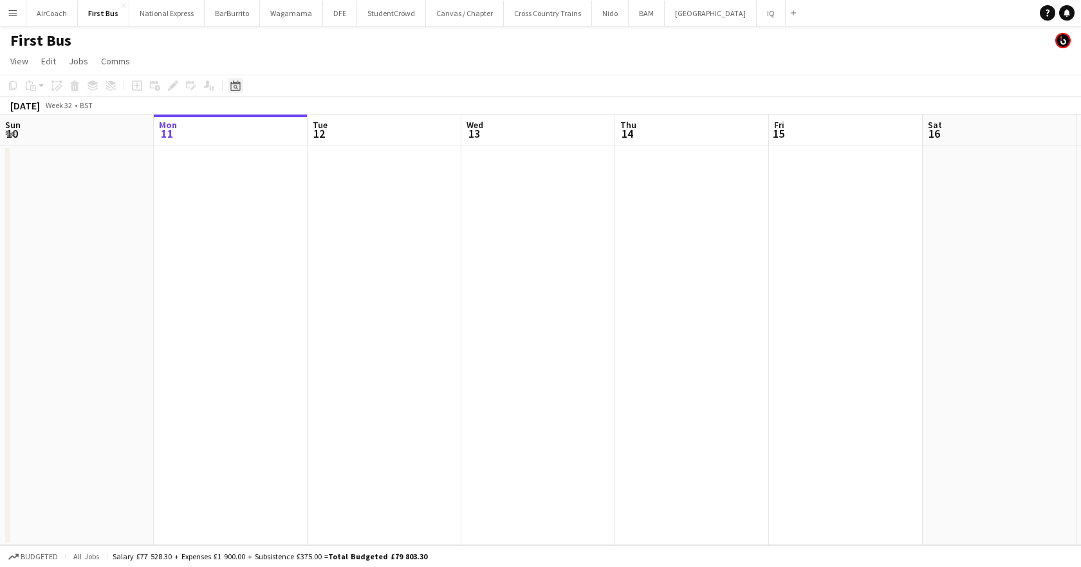
click at [239, 90] on icon at bounding box center [235, 85] width 10 height 10
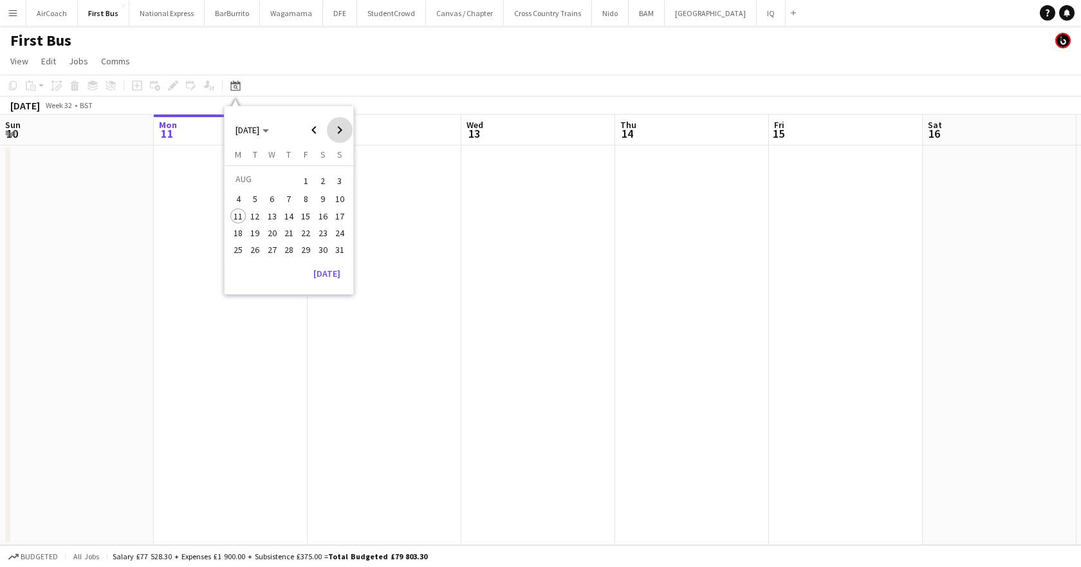
click at [337, 134] on span "Next month" at bounding box center [340, 130] width 26 height 26
click at [306, 236] on span "19" at bounding box center [305, 229] width 15 height 15
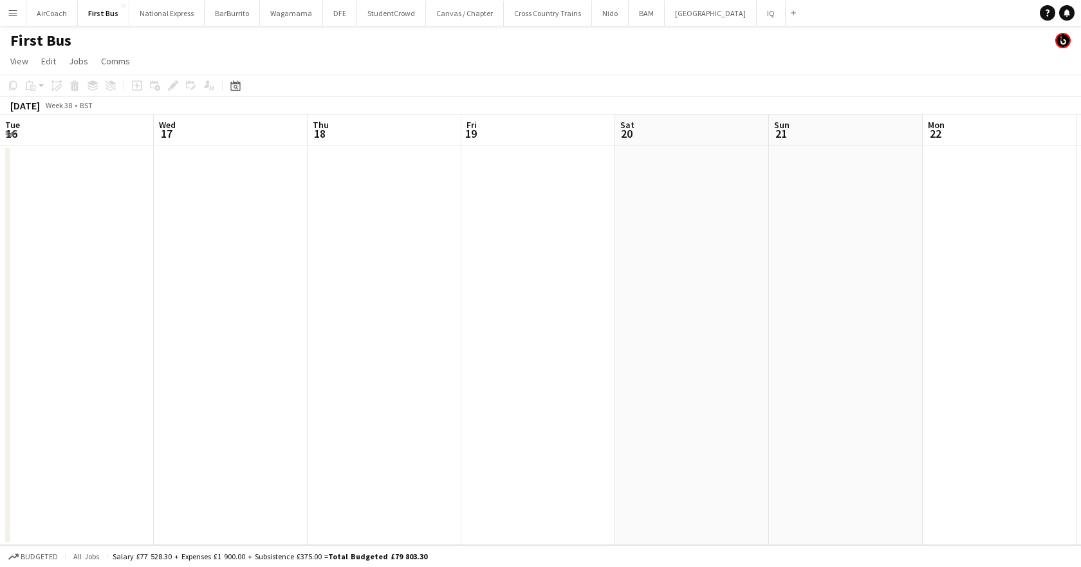
scroll to position [0, 443]
click at [167, 23] on button "National Express Close" at bounding box center [166, 13] width 75 height 25
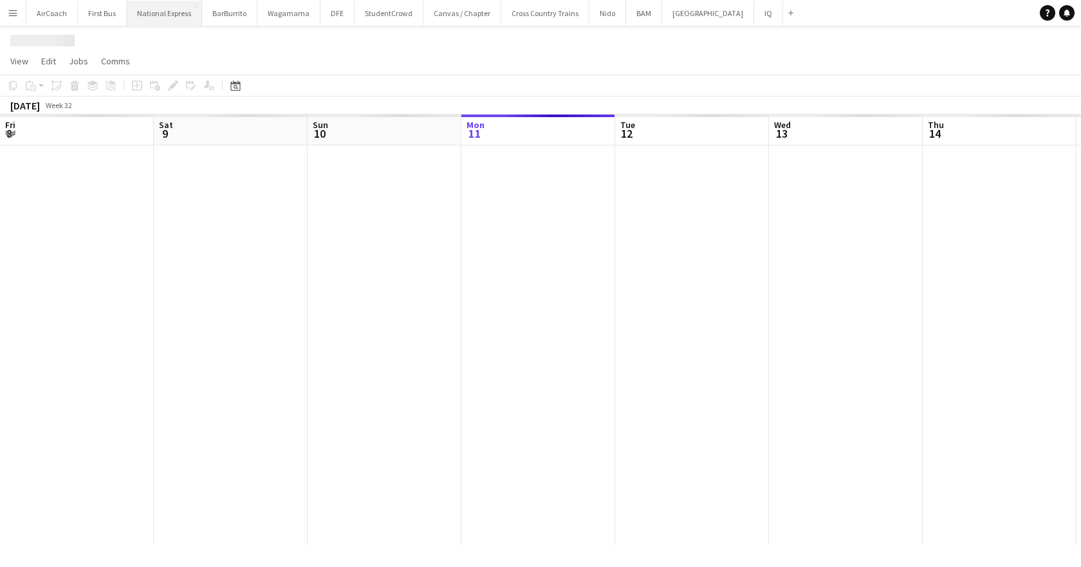
scroll to position [0, 307]
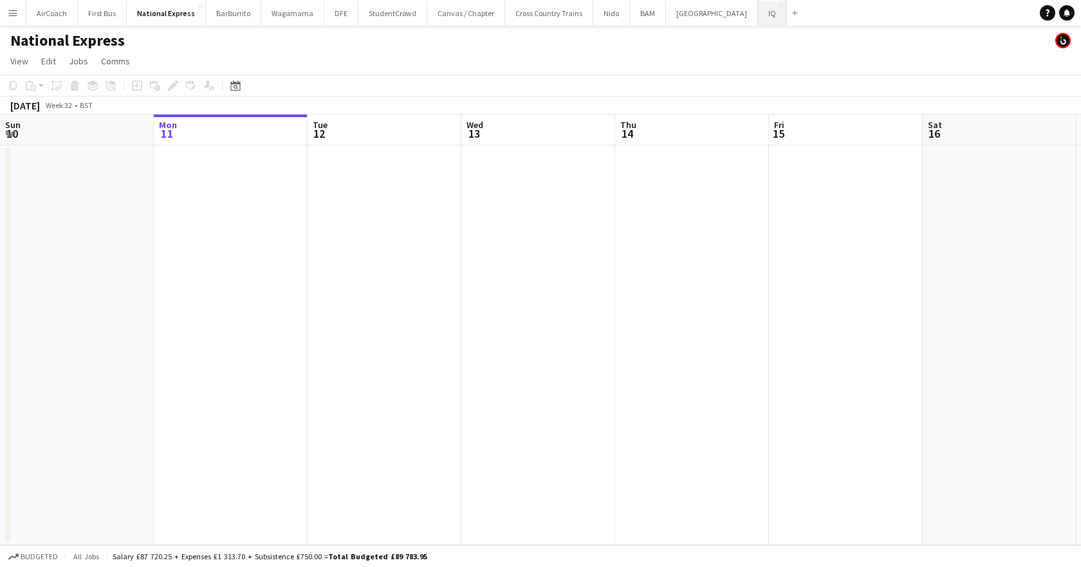
click at [758, 6] on button "IQ Close" at bounding box center [772, 13] width 29 height 25
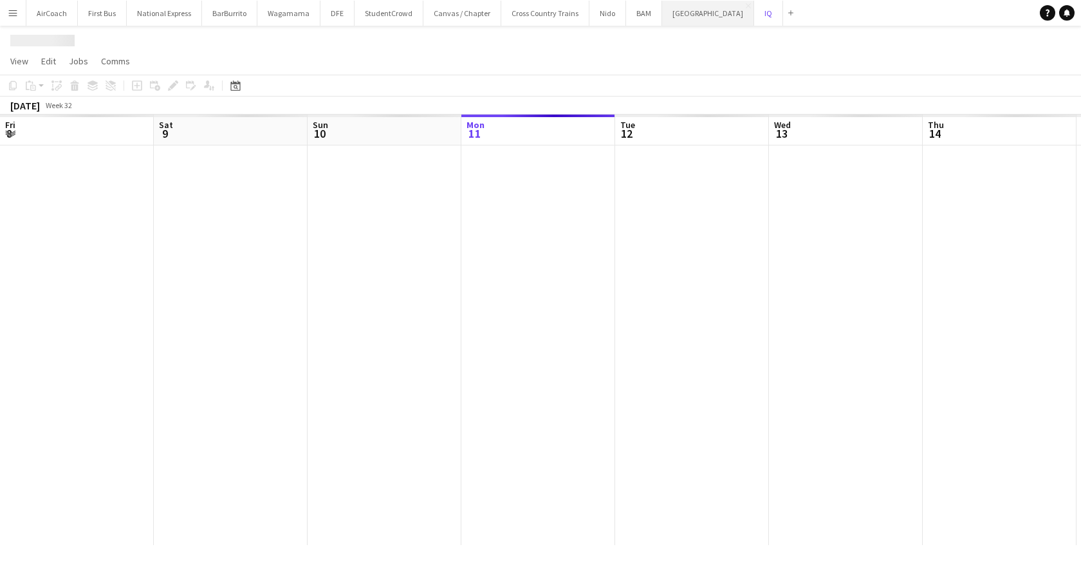
scroll to position [0, 307]
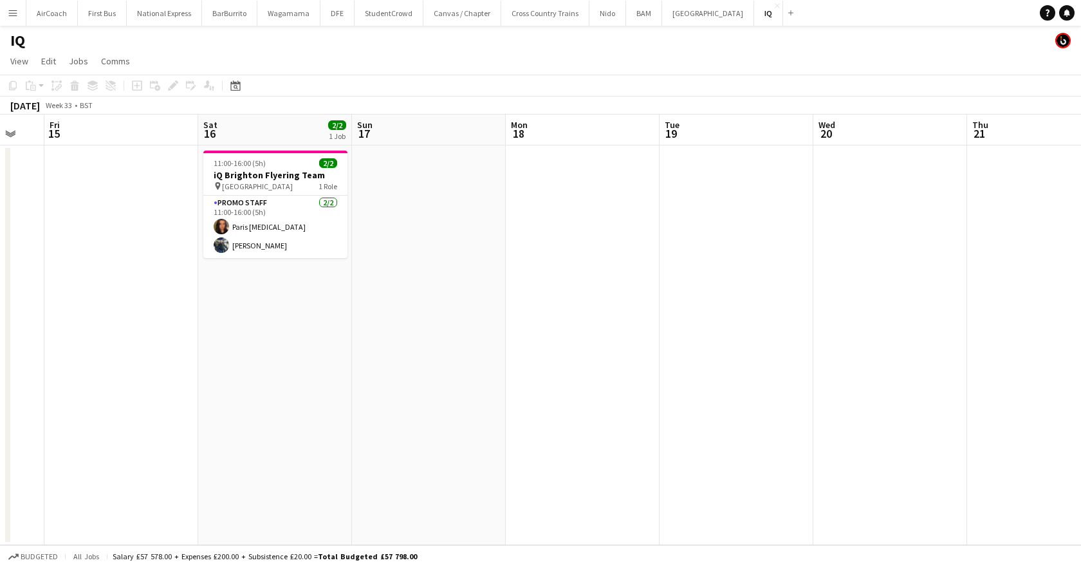
drag, startPoint x: 774, startPoint y: 140, endPoint x: 121, endPoint y: 152, distance: 653.6
click at [49, 150] on app-calendar-viewport "Tue 12 Wed 13 Thu 14 Fri 15 Sat 16 2/2 1 Job Sun 17 Mon 18 Tue 19 Wed 20 Thu 21…" at bounding box center [540, 329] width 1081 height 430
click at [235, 86] on icon "Date picker" at bounding box center [235, 85] width 10 height 10
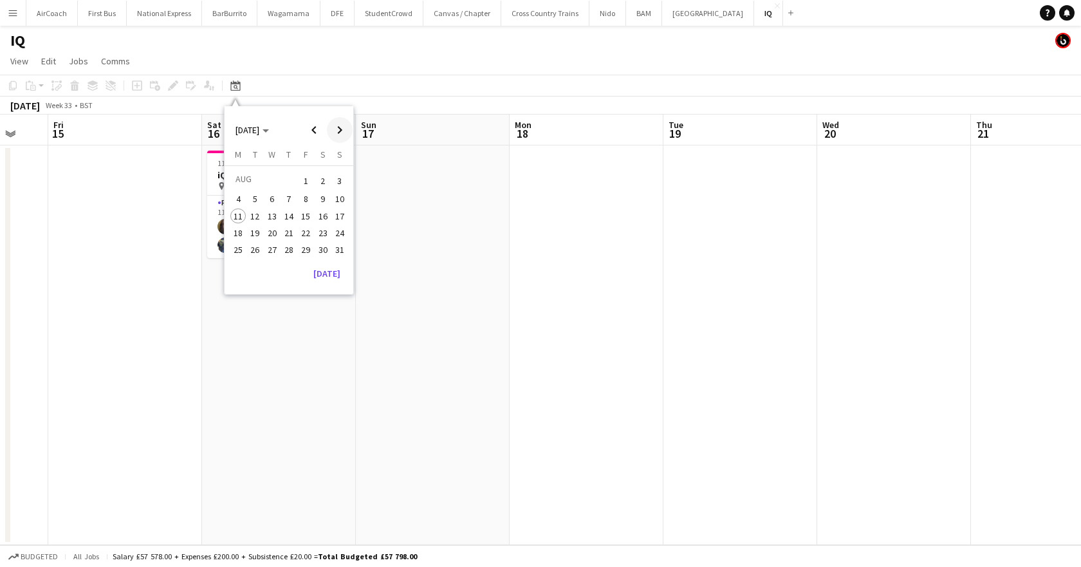
click at [349, 126] on span "Next month" at bounding box center [340, 130] width 26 height 26
click at [309, 234] on span "19" at bounding box center [305, 229] width 15 height 15
